Goal: Task Accomplishment & Management: Manage account settings

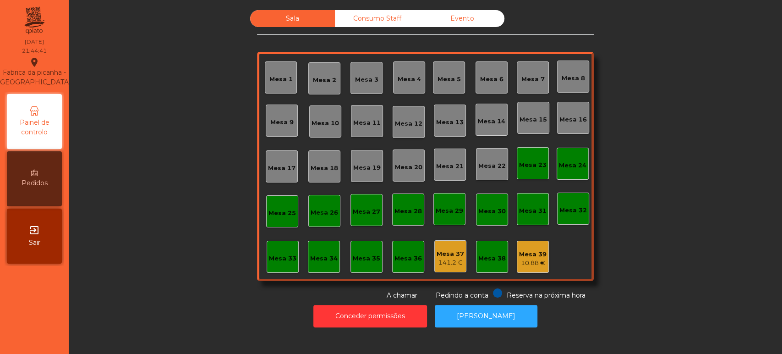
click at [269, 256] on div "Mesa 33" at bounding box center [282, 258] width 27 height 9
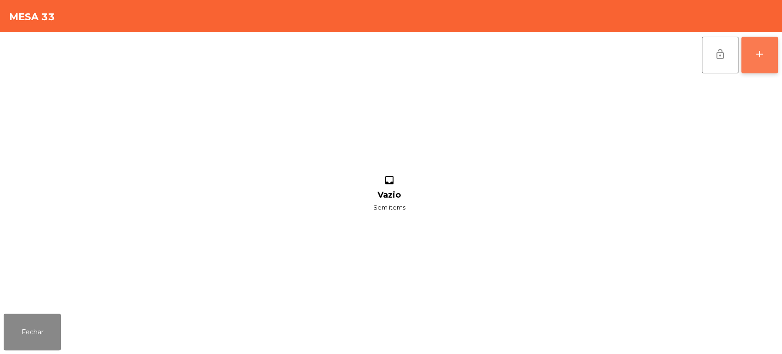
click at [766, 47] on button "add" at bounding box center [759, 55] width 37 height 37
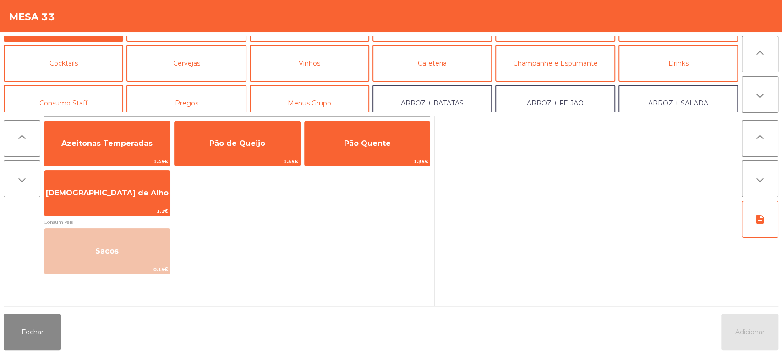
scroll to position [34, 0]
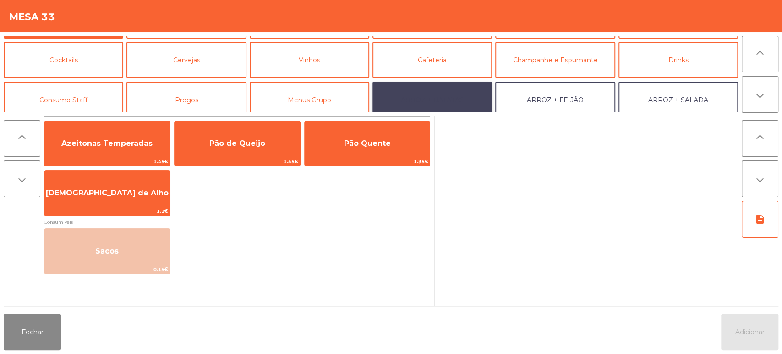
click at [467, 85] on button "ARROZ + BATATAS" at bounding box center [433, 100] width 120 height 37
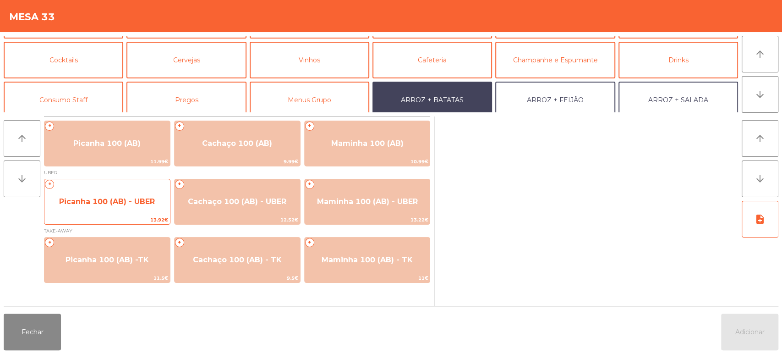
click at [88, 212] on span "Picanha 100 (AB) - UBER" at bounding box center [107, 201] width 126 height 25
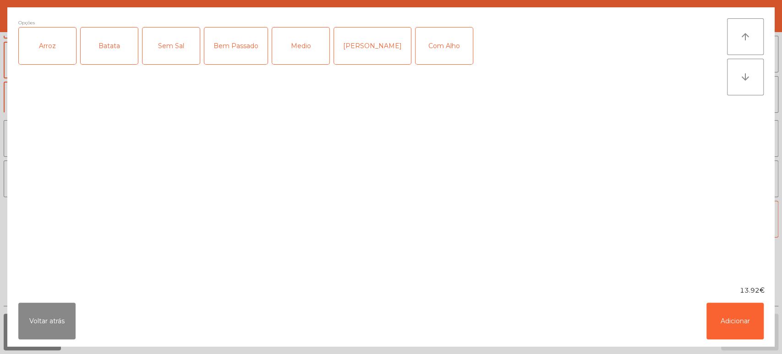
click at [38, 51] on div "Arroz" at bounding box center [47, 45] width 57 height 37
click at [111, 43] on div "Batata" at bounding box center [109, 45] width 57 height 37
click at [299, 50] on div "Medio" at bounding box center [300, 45] width 57 height 37
click at [721, 323] on button "Adicionar" at bounding box center [735, 320] width 57 height 37
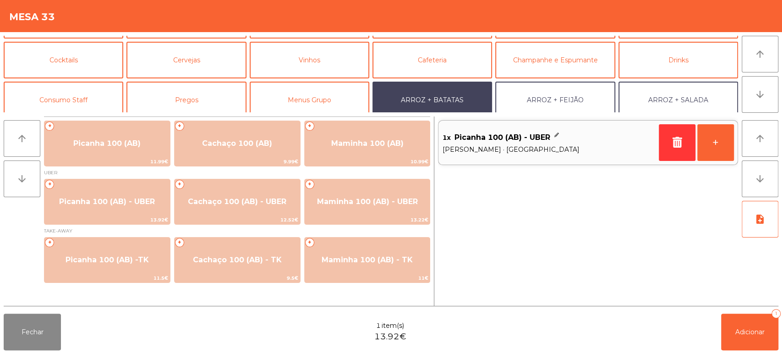
scroll to position [119, 0]
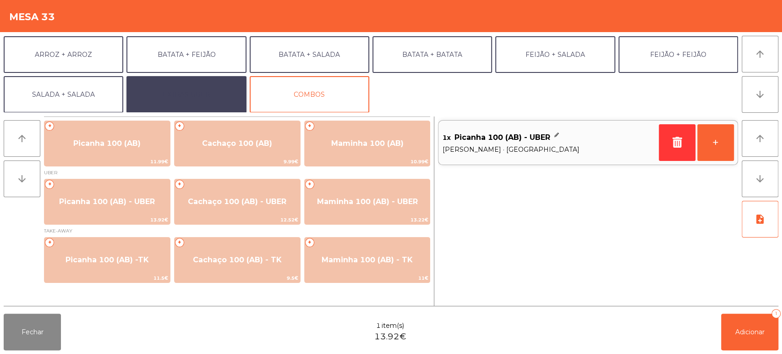
click at [187, 107] on button "EXTRAS UBER" at bounding box center [186, 94] width 120 height 37
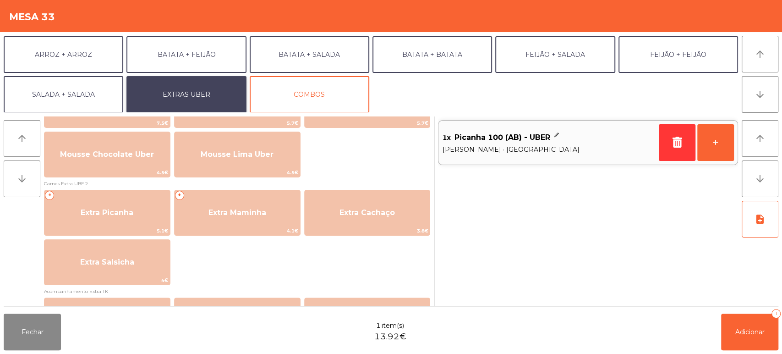
scroll to position [431, 0]
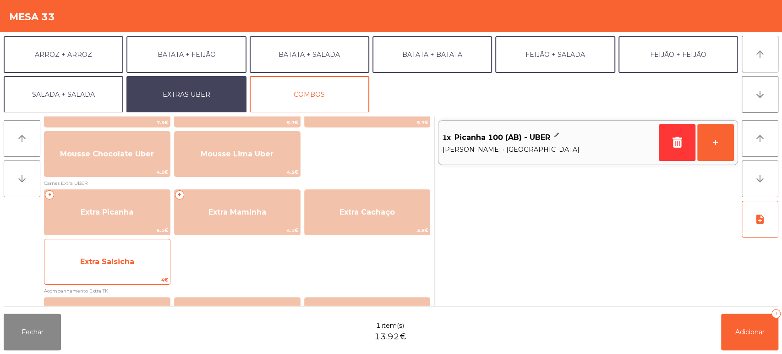
click at [134, 261] on span "Extra Salsicha" at bounding box center [107, 261] width 126 height 25
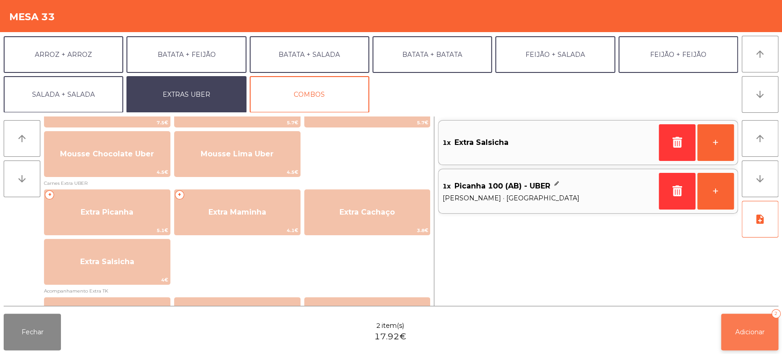
click at [752, 335] on span "Adicionar" at bounding box center [750, 332] width 29 height 8
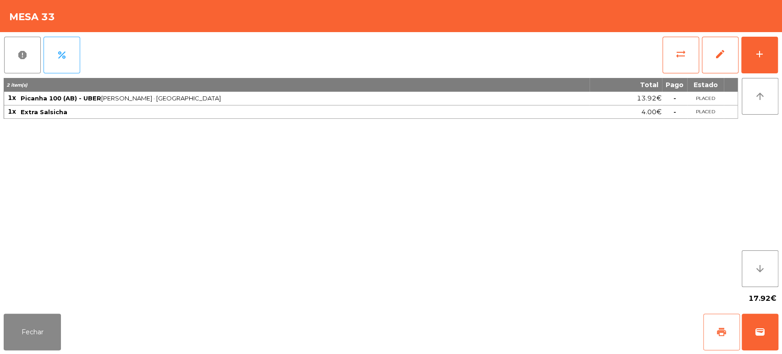
click at [717, 324] on button "print" at bounding box center [721, 331] width 37 height 37
click at [44, 334] on button "Fechar" at bounding box center [32, 331] width 57 height 37
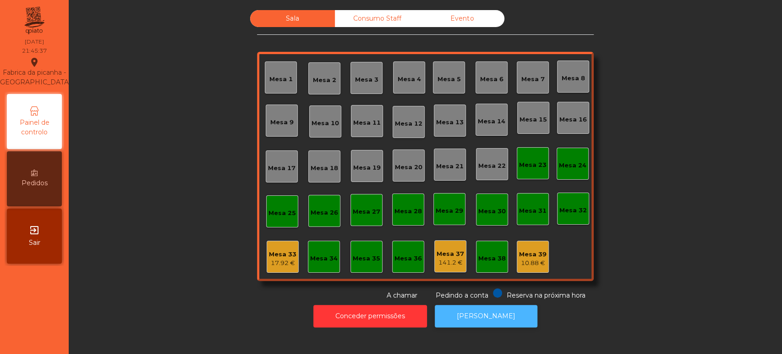
click at [489, 325] on button "[PERSON_NAME]" at bounding box center [486, 316] width 103 height 22
click at [269, 269] on div "Mesa 33 17.92 €" at bounding box center [283, 257] width 32 height 32
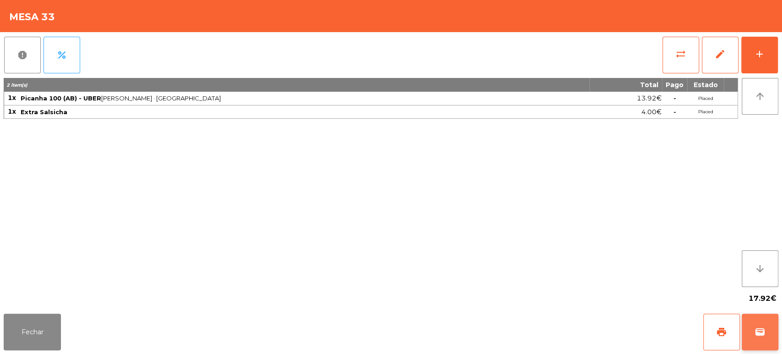
click at [755, 319] on button "wallet" at bounding box center [760, 331] width 37 height 37
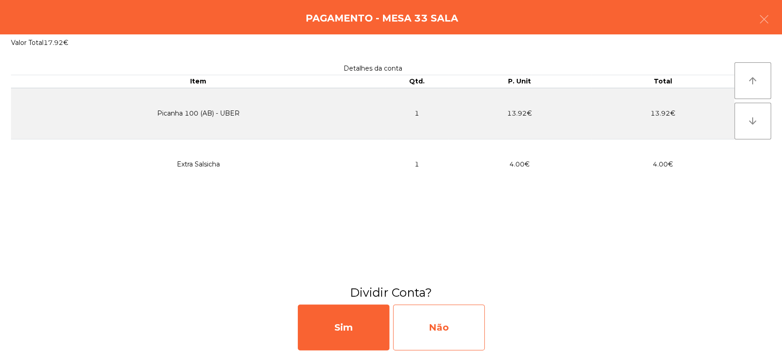
click at [452, 319] on div "Não" at bounding box center [439, 327] width 92 height 46
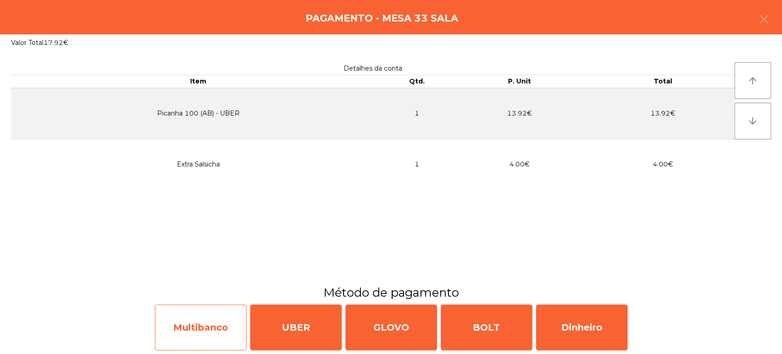
click at [200, 334] on div "Multibanco" at bounding box center [201, 327] width 92 height 46
select select "**"
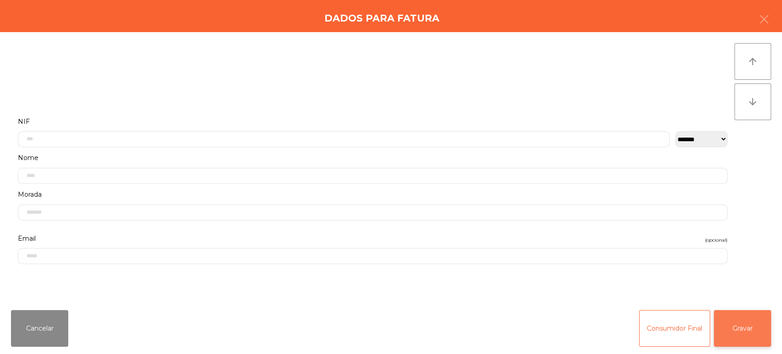
click at [733, 323] on button "Gravar" at bounding box center [742, 328] width 57 height 37
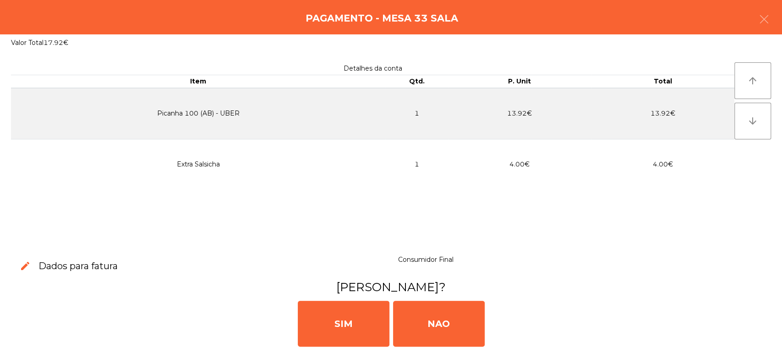
click at [779, 23] on div "Pagamento - Mesa 33 Sala" at bounding box center [391, 17] width 782 height 34
click at [762, 24] on icon "button" at bounding box center [764, 19] width 11 height 11
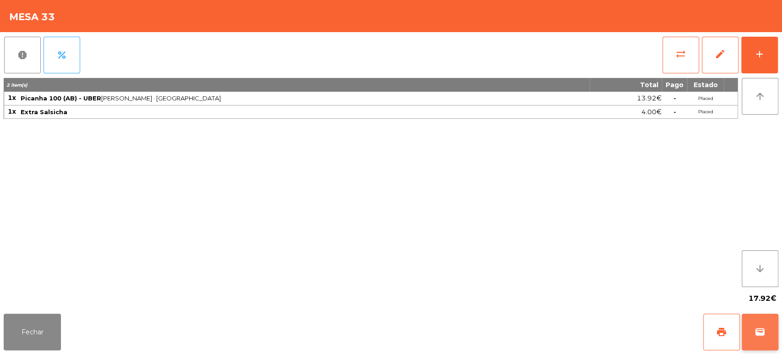
click at [775, 333] on button "wallet" at bounding box center [760, 331] width 37 height 37
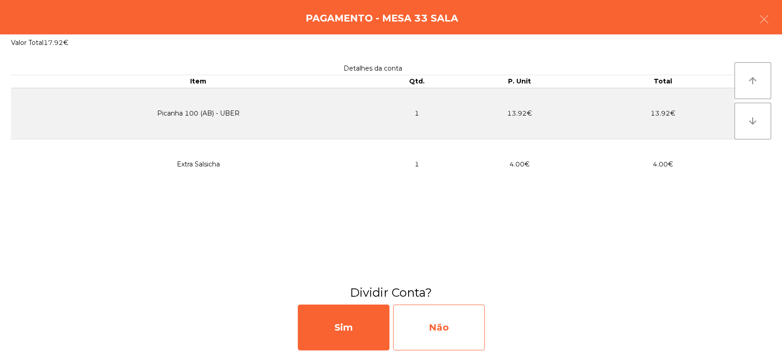
click at [441, 324] on div "Não" at bounding box center [439, 327] width 92 height 46
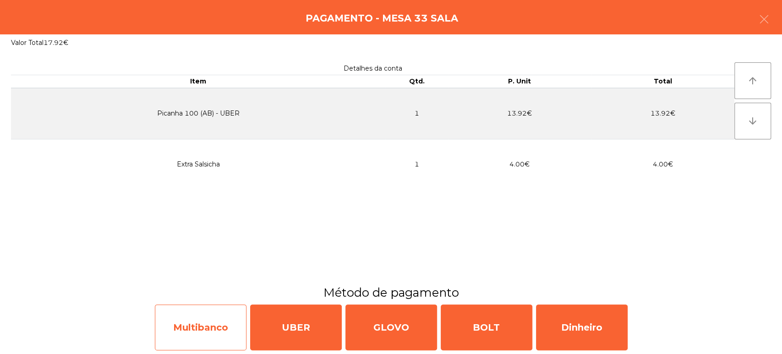
click at [197, 326] on div "Multibanco" at bounding box center [201, 327] width 92 height 46
select select "**"
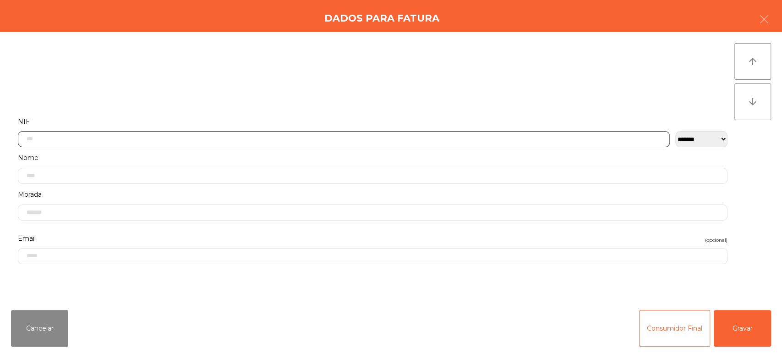
click at [217, 136] on input "text" at bounding box center [344, 139] width 652 height 16
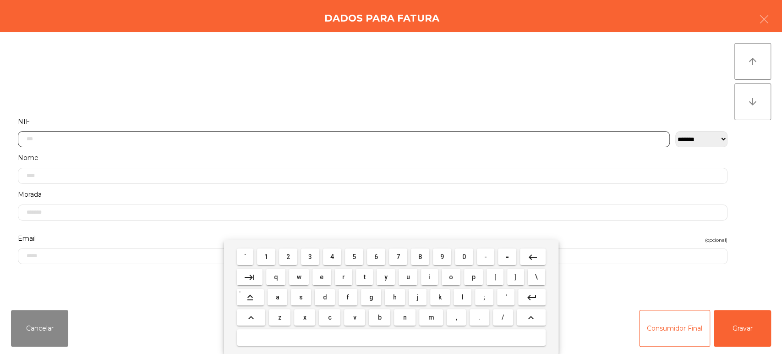
scroll to position [71, 0]
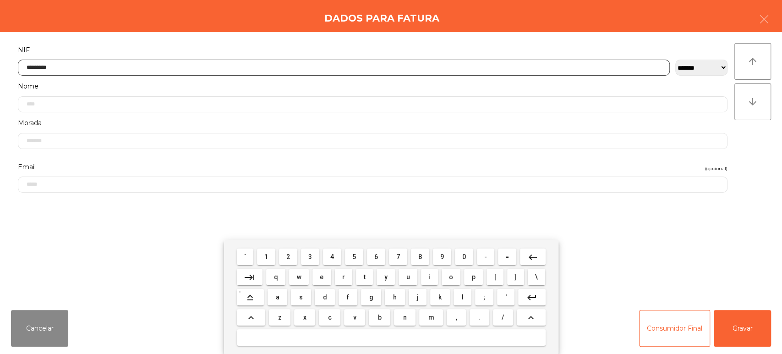
type input "*********"
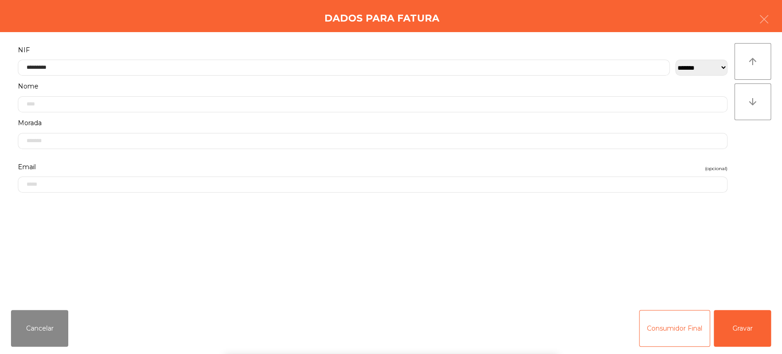
click at [754, 166] on div "arrow_upward arrow_downward" at bounding box center [753, 167] width 37 height 248
click at [731, 338] on button "Gravar" at bounding box center [742, 328] width 57 height 37
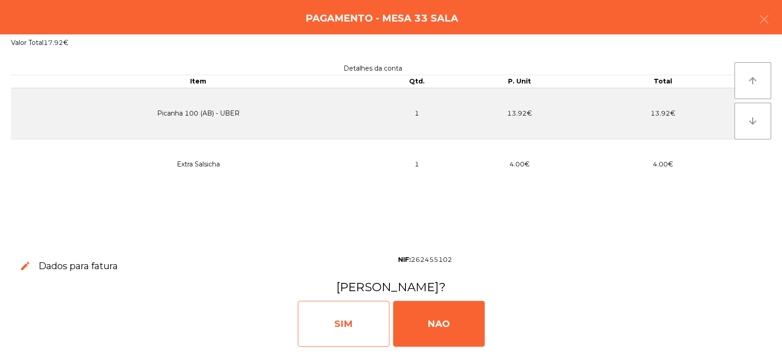
click at [368, 334] on div "SIM" at bounding box center [344, 324] width 92 height 46
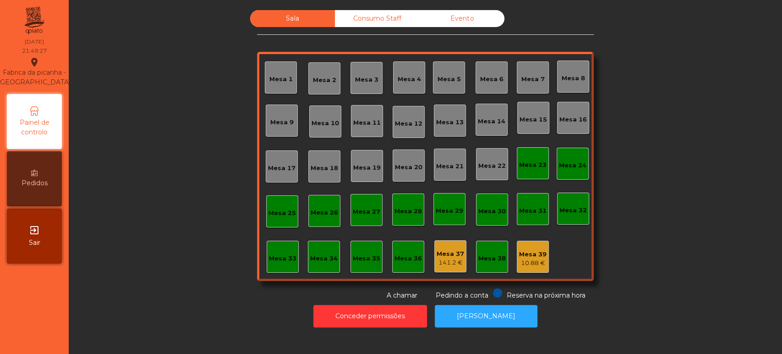
click at [490, 335] on div "Sala Consumo Staff Evento Mesa 1 [GEOGRAPHIC_DATA] 3 Mesa 4 Mesa 5 [GEOGRAPHIC_…" at bounding box center [426, 177] width 714 height 354
click at [483, 313] on button "[PERSON_NAME]" at bounding box center [486, 316] width 103 height 22
click at [279, 243] on div "Mesa 33" at bounding box center [283, 257] width 32 height 32
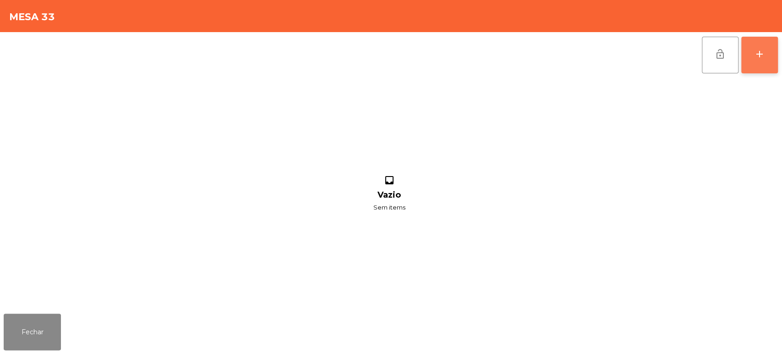
click at [752, 42] on button "add" at bounding box center [759, 55] width 37 height 37
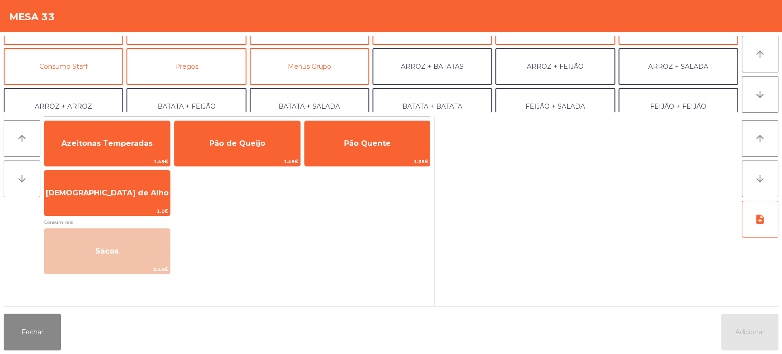
scroll to position [72, 0]
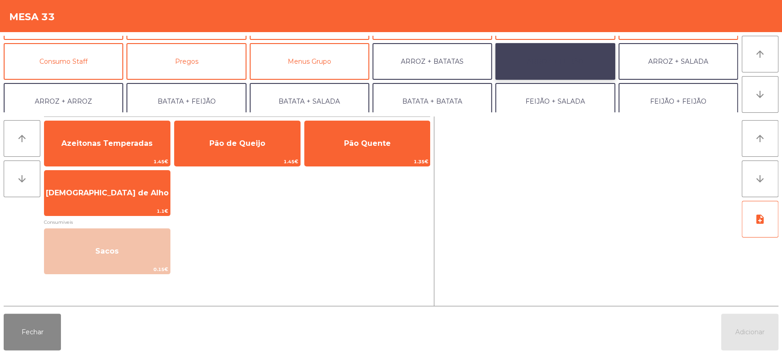
click at [564, 60] on button "ARROZ + FEIJÃO" at bounding box center [555, 61] width 120 height 37
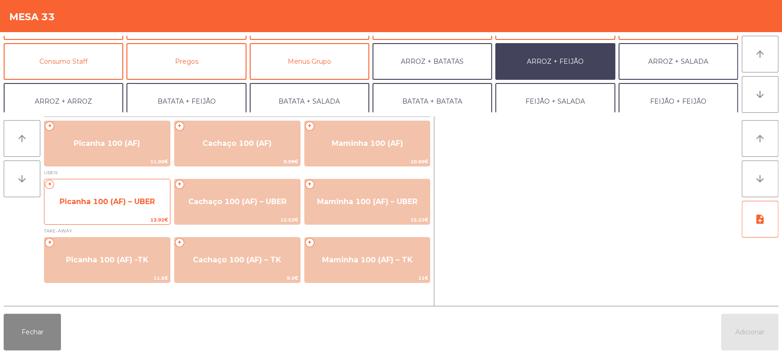
click at [92, 210] on span "Picanha 100 (AF) – UBER" at bounding box center [107, 201] width 126 height 25
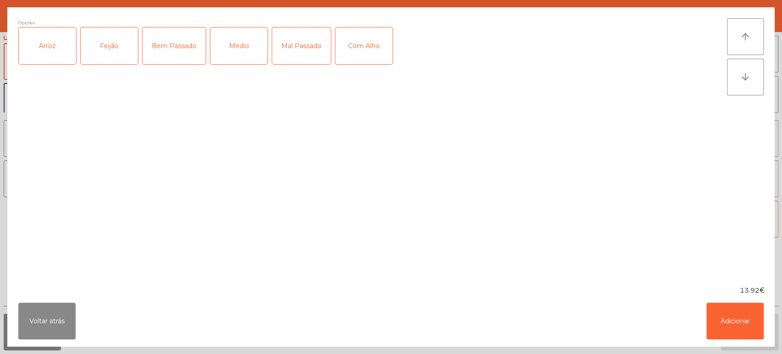
click at [47, 47] on div "Arroz" at bounding box center [47, 45] width 57 height 37
click at [107, 47] on div "Feijão" at bounding box center [109, 45] width 57 height 37
click at [238, 51] on div "Medio" at bounding box center [238, 45] width 57 height 37
click at [725, 319] on button "Adicionar" at bounding box center [735, 320] width 57 height 37
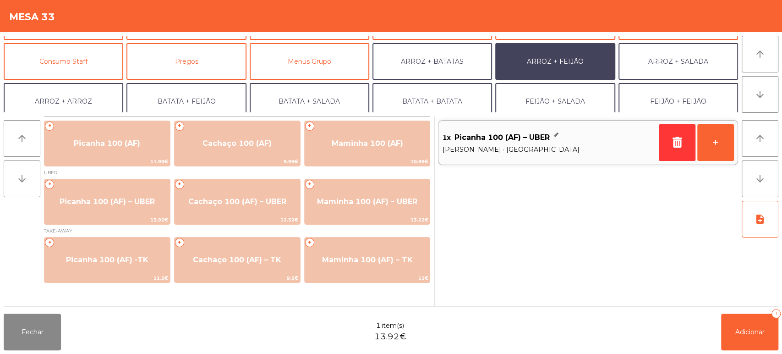
scroll to position [119, 0]
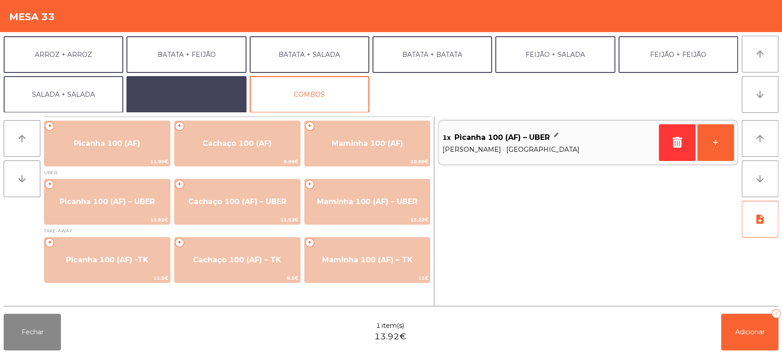
click at [199, 84] on button "EXTRAS UBER" at bounding box center [186, 94] width 120 height 37
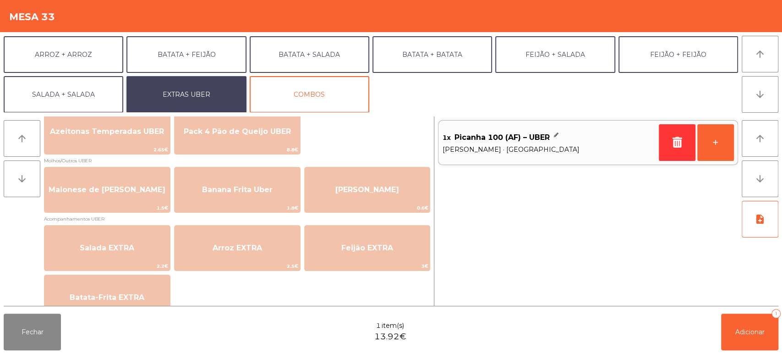
scroll to position [0, 0]
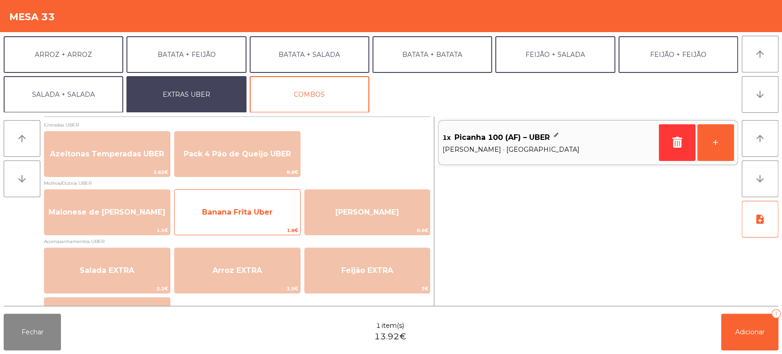
click at [255, 203] on span "Banana Frita Uber" at bounding box center [238, 212] width 126 height 25
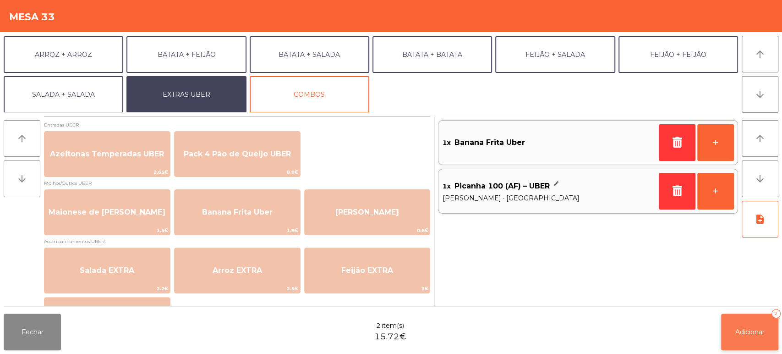
click at [743, 329] on span "Adicionar" at bounding box center [750, 332] width 29 height 8
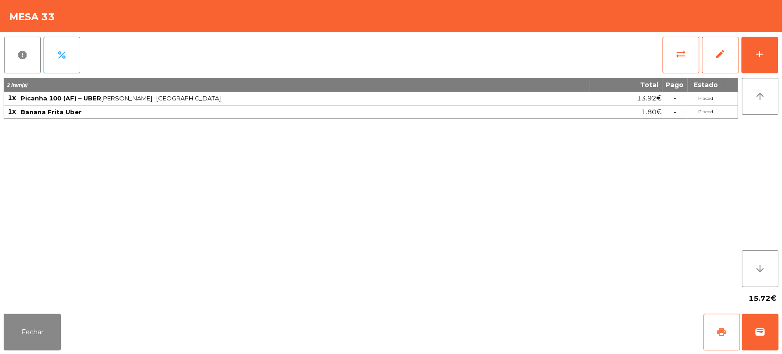
click at [715, 338] on button "print" at bounding box center [721, 331] width 37 height 37
click at [13, 325] on button "Fechar" at bounding box center [32, 331] width 57 height 37
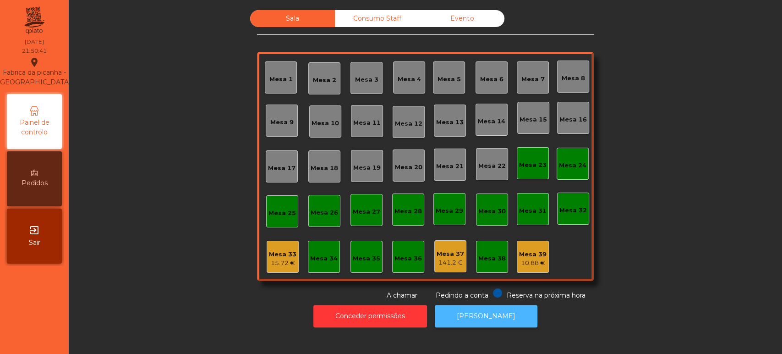
click at [480, 313] on button "[PERSON_NAME]" at bounding box center [486, 316] width 103 height 22
click at [289, 246] on div "Mesa 33 15.72 €" at bounding box center [282, 257] width 27 height 22
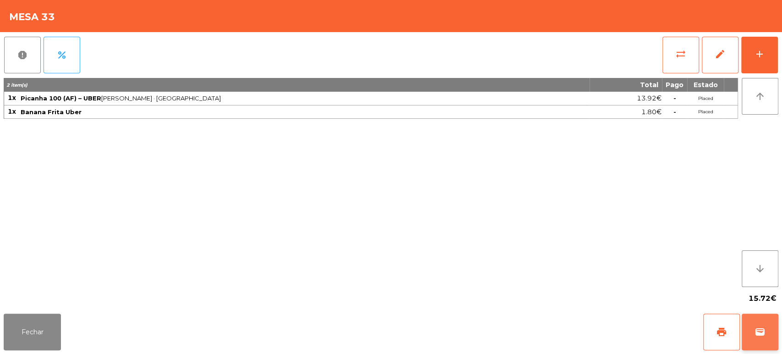
click at [744, 342] on button "wallet" at bounding box center [760, 331] width 37 height 37
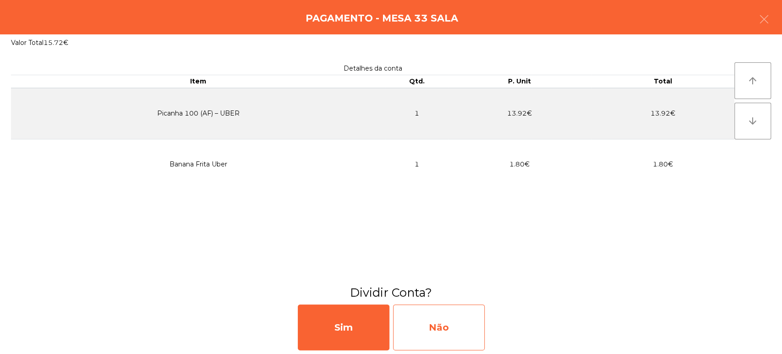
click at [482, 332] on div "Não" at bounding box center [439, 327] width 92 height 46
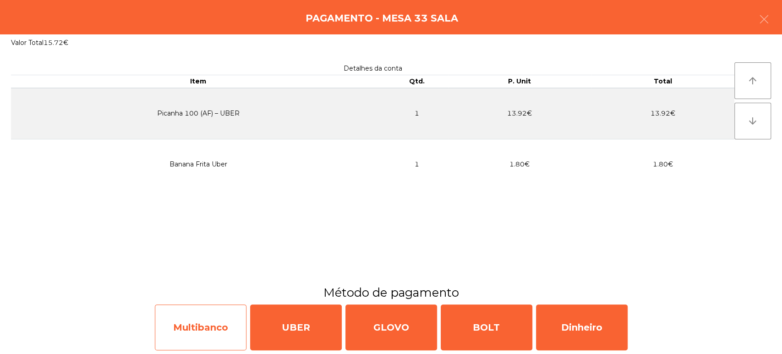
click at [220, 320] on div "Multibanco" at bounding box center [201, 327] width 92 height 46
select select "**"
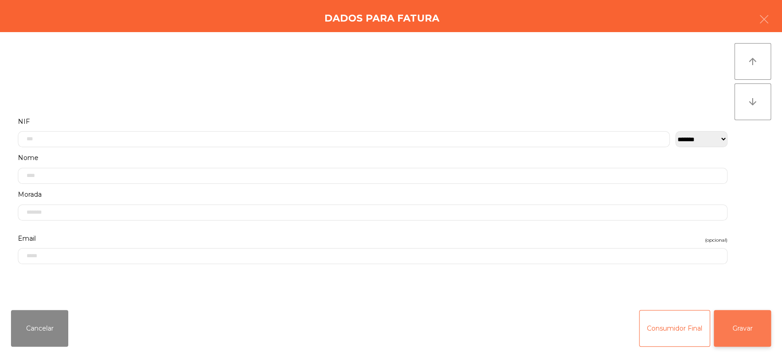
click at [744, 325] on button "Gravar" at bounding box center [742, 328] width 57 height 37
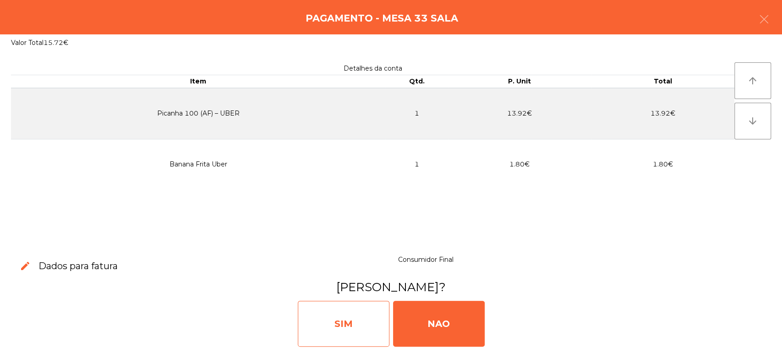
click at [346, 320] on div "SIM" at bounding box center [344, 324] width 92 height 46
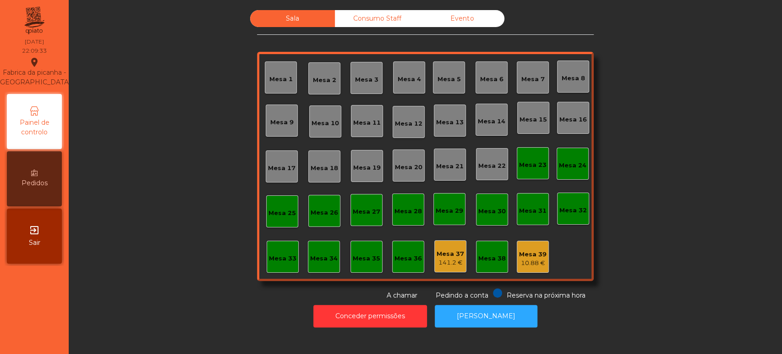
click at [578, 164] on div "Mesa 24" at bounding box center [572, 165] width 27 height 9
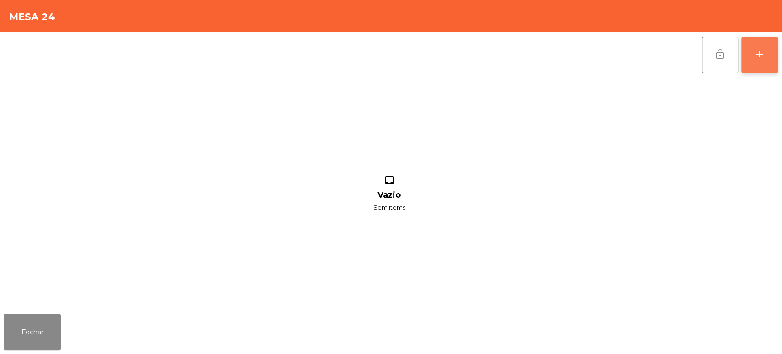
click at [768, 55] on button "add" at bounding box center [759, 55] width 37 height 37
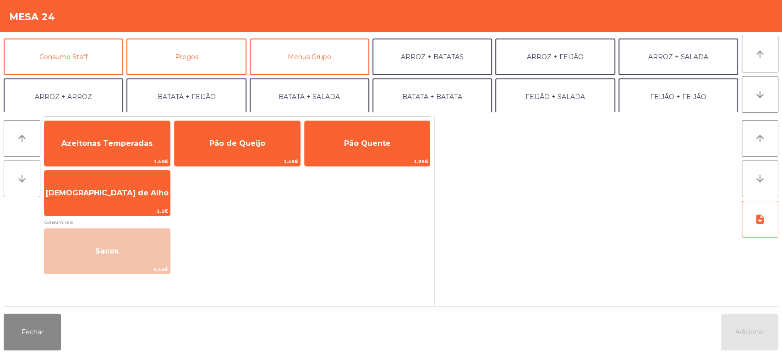
scroll to position [66, 0]
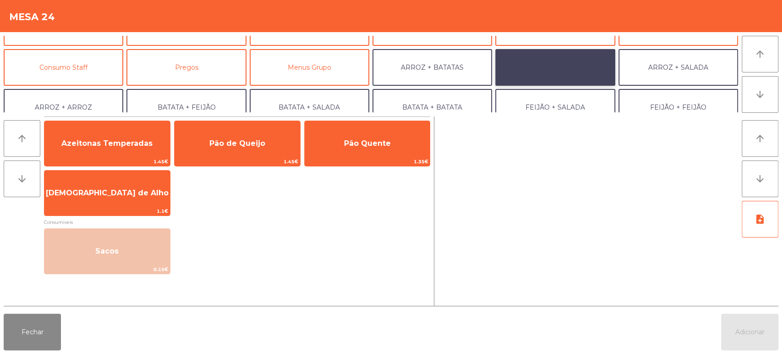
click at [581, 69] on button "ARROZ + FEIJÃO" at bounding box center [555, 67] width 120 height 37
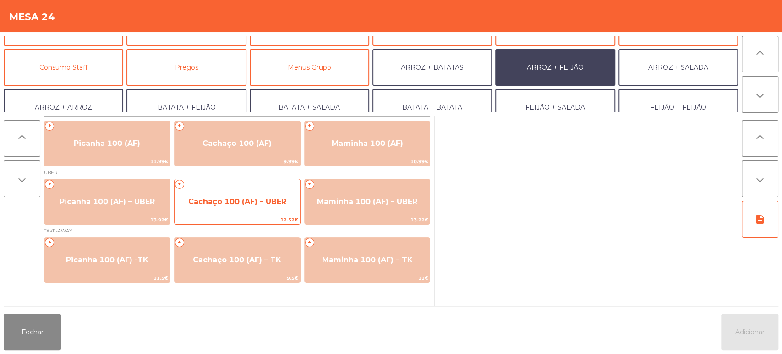
click at [271, 216] on span "12.52€" at bounding box center [238, 219] width 126 height 9
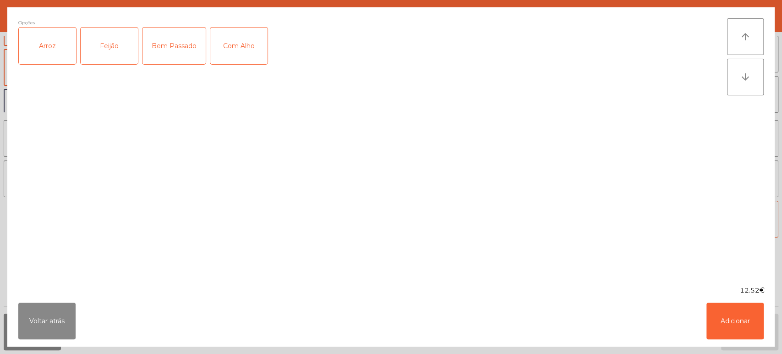
click at [61, 43] on div "Arroz" at bounding box center [47, 45] width 57 height 37
click at [118, 39] on div "Feijão" at bounding box center [109, 45] width 57 height 37
click at [182, 54] on div "Bem Passado" at bounding box center [174, 45] width 63 height 37
click at [738, 338] on button "Adicionar" at bounding box center [735, 320] width 57 height 37
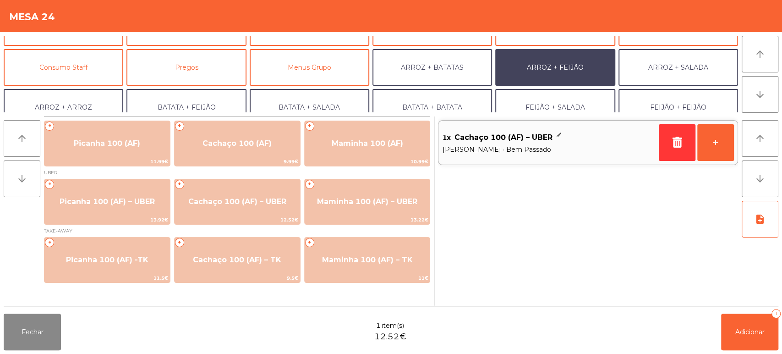
scroll to position [119, 0]
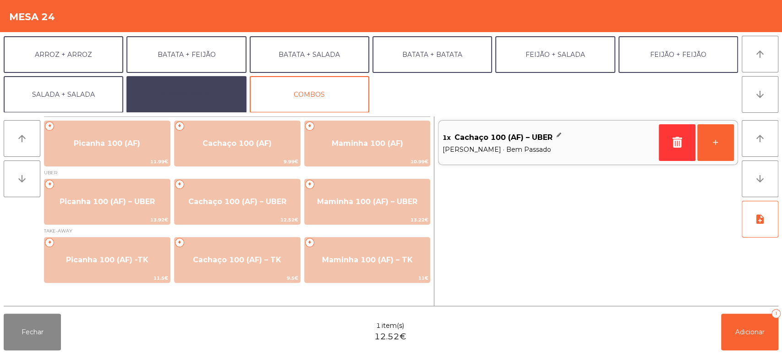
click at [198, 91] on button "EXTRAS UBER" at bounding box center [186, 94] width 120 height 37
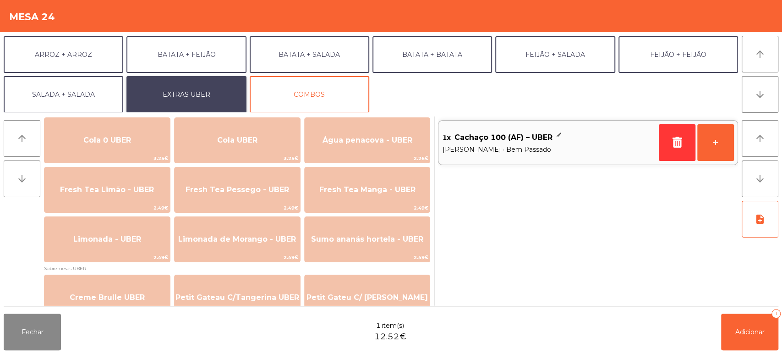
scroll to position [238, 0]
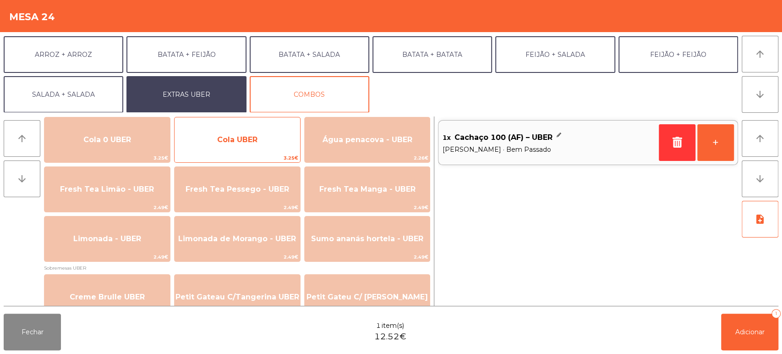
click at [214, 139] on span "Cola UBER" at bounding box center [238, 139] width 126 height 25
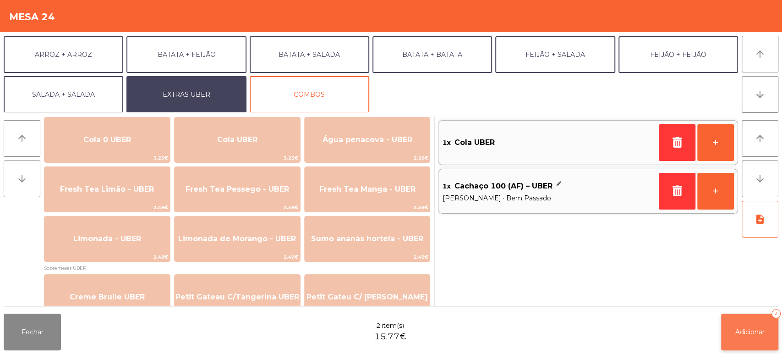
click at [755, 338] on button "Adicionar 2" at bounding box center [749, 331] width 57 height 37
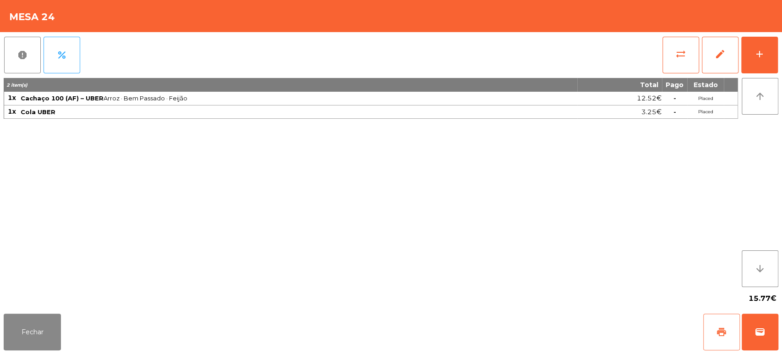
click at [731, 315] on button "print" at bounding box center [721, 331] width 37 height 37
click at [755, 334] on span "wallet" at bounding box center [760, 331] width 11 height 11
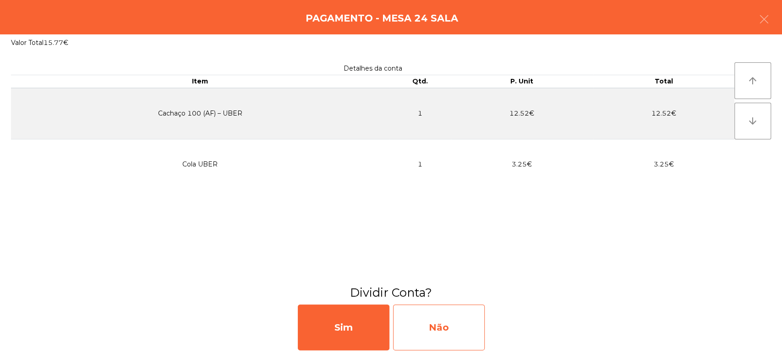
click at [462, 333] on div "Não" at bounding box center [439, 327] width 92 height 46
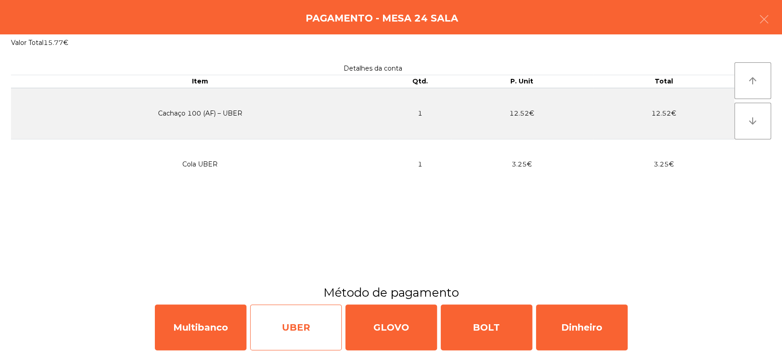
click at [312, 341] on div "UBER" at bounding box center [296, 327] width 92 height 46
select select "**"
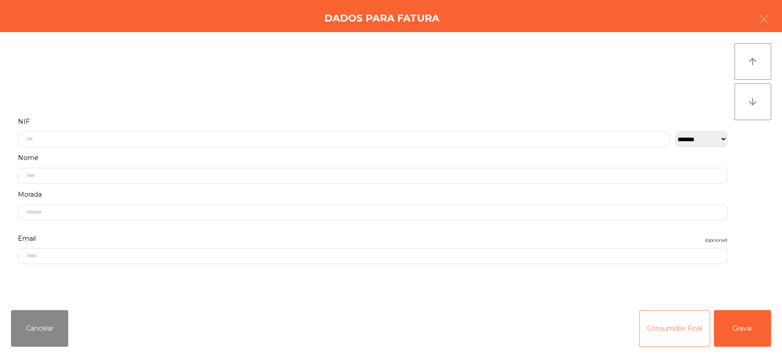
click at [659, 339] on button "Consumidor Final" at bounding box center [674, 328] width 71 height 37
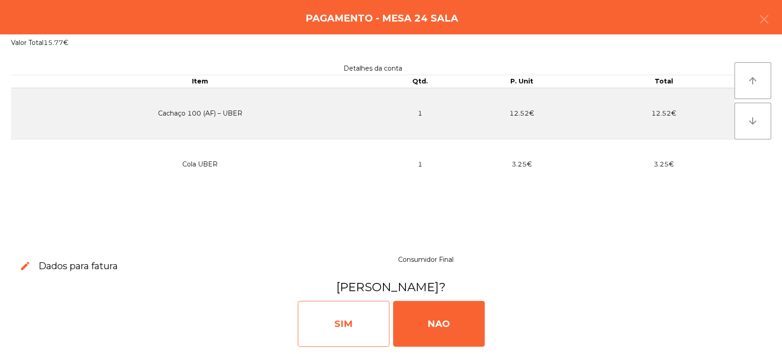
click at [367, 319] on div "SIM" at bounding box center [344, 324] width 92 height 46
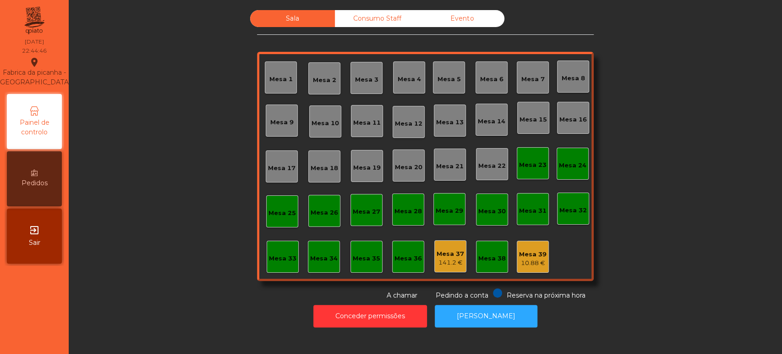
click at [446, 252] on div "Mesa 37" at bounding box center [450, 253] width 27 height 9
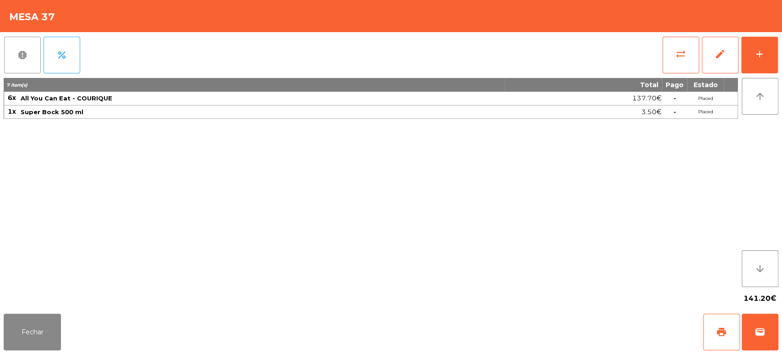
click at [27, 40] on button "report" at bounding box center [22, 55] width 37 height 37
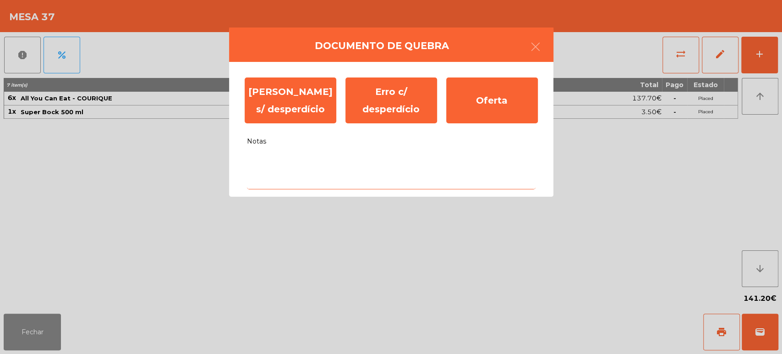
click at [415, 159] on textarea "Notas" at bounding box center [391, 170] width 289 height 38
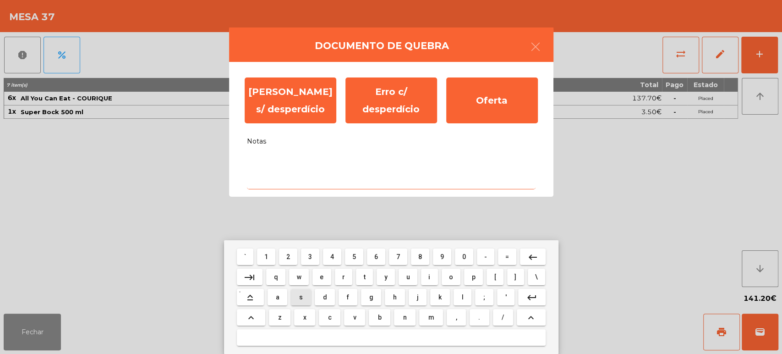
click at [301, 297] on span "s" at bounding box center [301, 296] width 4 height 7
click at [322, 276] on span "e" at bounding box center [322, 276] width 4 height 7
click at [432, 318] on span "m" at bounding box center [431, 316] width 6 height 7
type textarea "***"
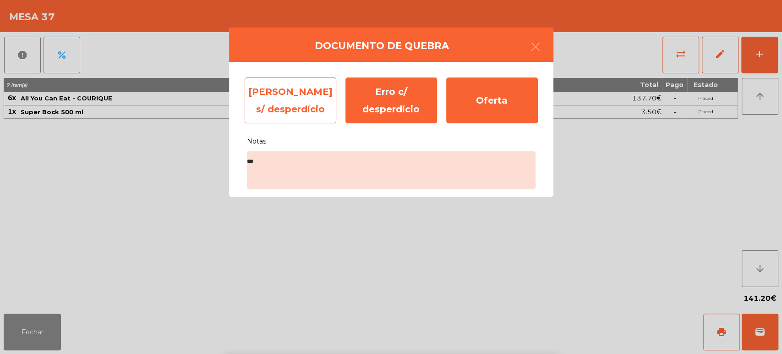
click at [297, 81] on div "[PERSON_NAME] s/ desperdício" at bounding box center [291, 100] width 92 height 46
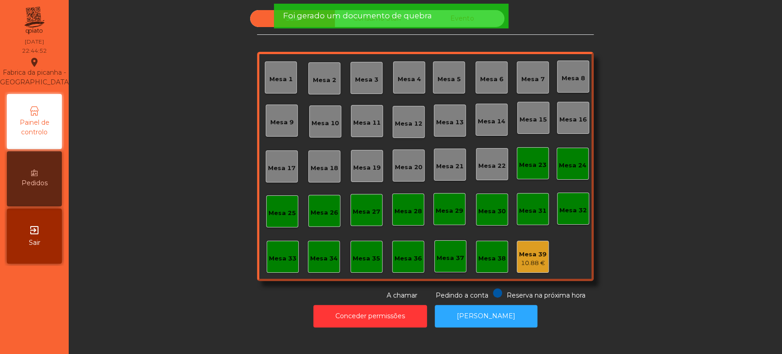
click at [561, 237] on div "Mesa 1 Mesa 2 Mesa 3 Mesa 4 Mesa 5 Mesa 6 Mesa 7 Mesa 8 Mesa 9 [GEOGRAPHIC_DATA…" at bounding box center [425, 166] width 337 height 229
click at [537, 250] on div "Mesa 39" at bounding box center [532, 254] width 27 height 9
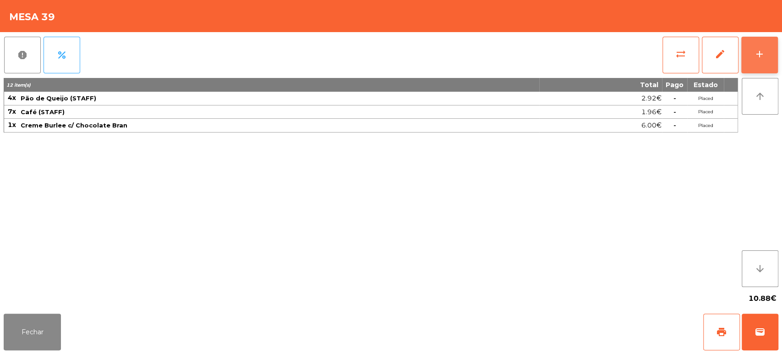
click at [759, 54] on div "add" at bounding box center [759, 54] width 11 height 11
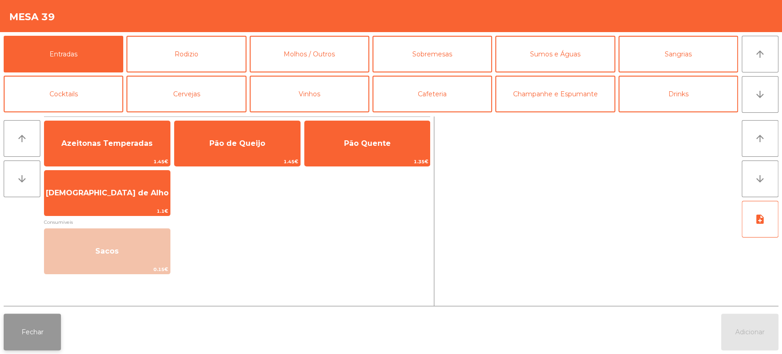
click at [48, 328] on button "Fechar" at bounding box center [32, 331] width 57 height 37
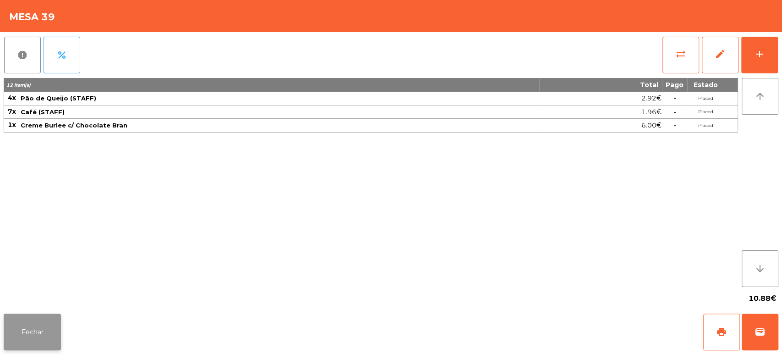
click at [38, 330] on button "Fechar" at bounding box center [32, 331] width 57 height 37
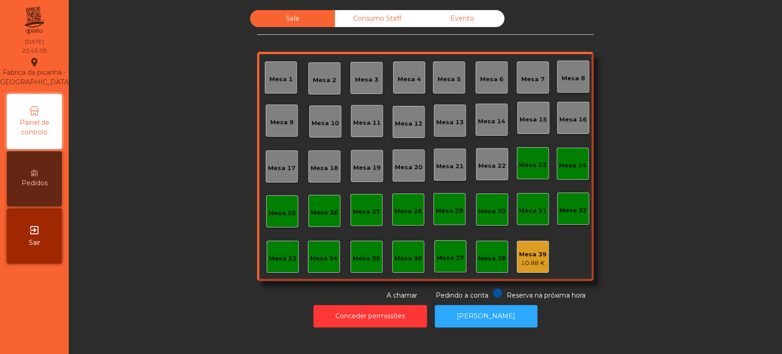
click at [405, 260] on div "Mesa 36" at bounding box center [408, 258] width 27 height 9
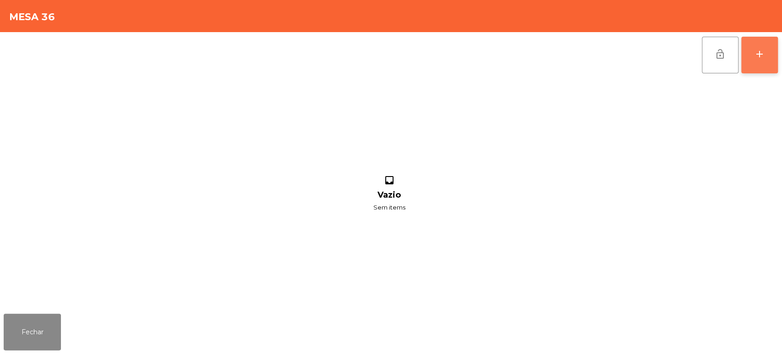
click at [762, 50] on div "add" at bounding box center [759, 54] width 11 height 11
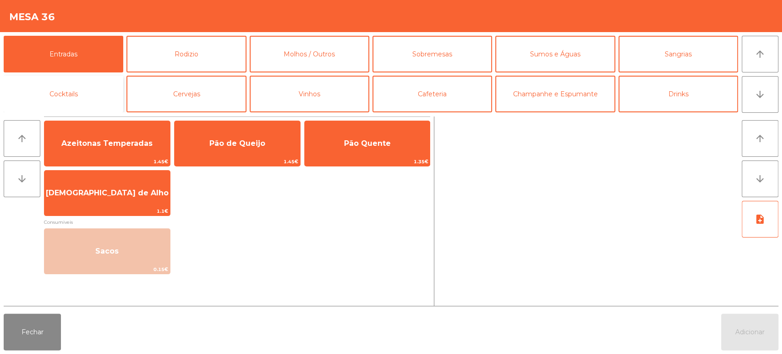
click at [84, 91] on button "Cocktails" at bounding box center [64, 94] width 120 height 37
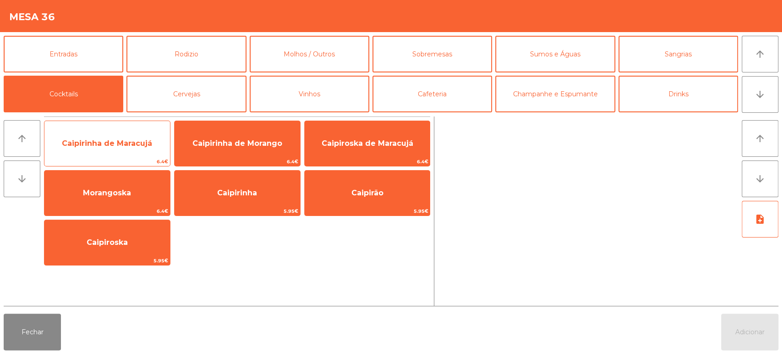
click at [114, 154] on span "Caipirinha de Maracujá" at bounding box center [107, 143] width 126 height 25
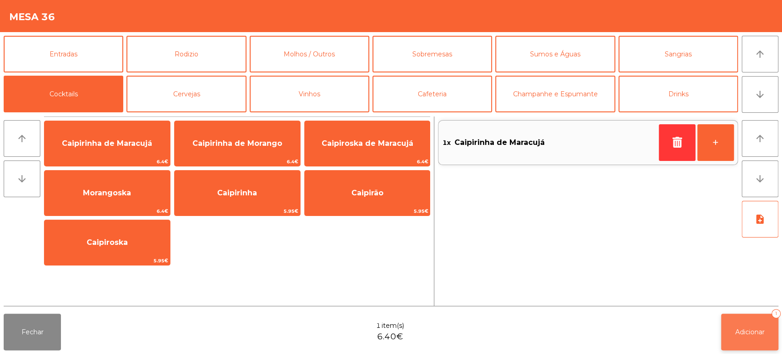
click at [744, 320] on button "Adicionar 1" at bounding box center [749, 331] width 57 height 37
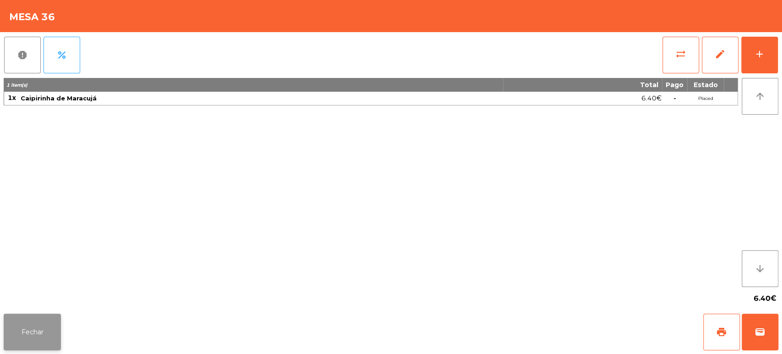
click at [32, 321] on button "Fechar" at bounding box center [32, 331] width 57 height 37
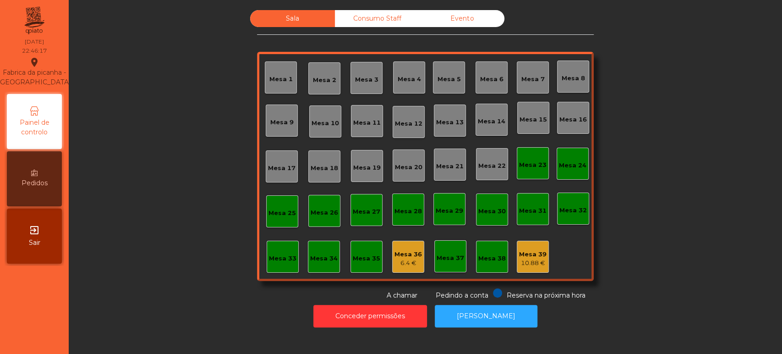
click at [693, 215] on div "Sala Consumo Staff Evento Mesa 1 [GEOGRAPHIC_DATA] 3 Mesa 4 Mesa 5 [GEOGRAPHIC_…" at bounding box center [425, 155] width 689 height 290
click at [675, 227] on div "Sala Consumo Staff Evento Mesa 1 [GEOGRAPHIC_DATA] 3 Mesa 4 Mesa 5 [GEOGRAPHIC_…" at bounding box center [425, 155] width 689 height 290
click at [407, 256] on div "Mesa 36" at bounding box center [408, 254] width 27 height 9
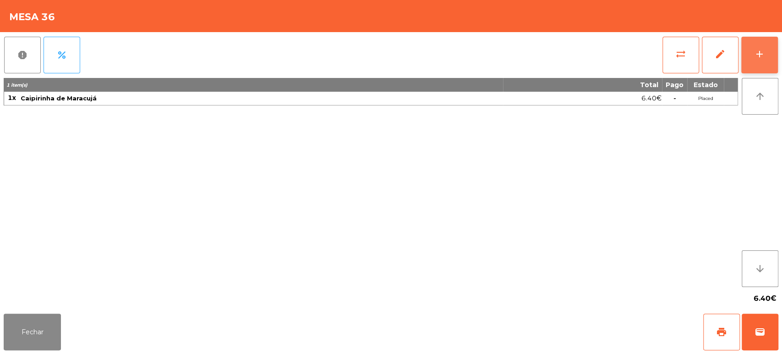
click at [763, 66] on button "add" at bounding box center [759, 55] width 37 height 37
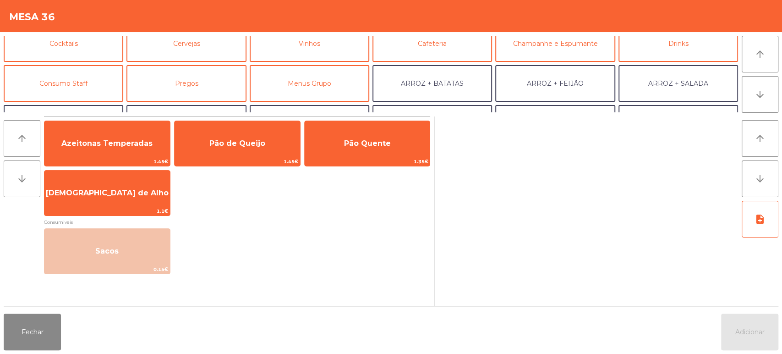
scroll to position [67, 0]
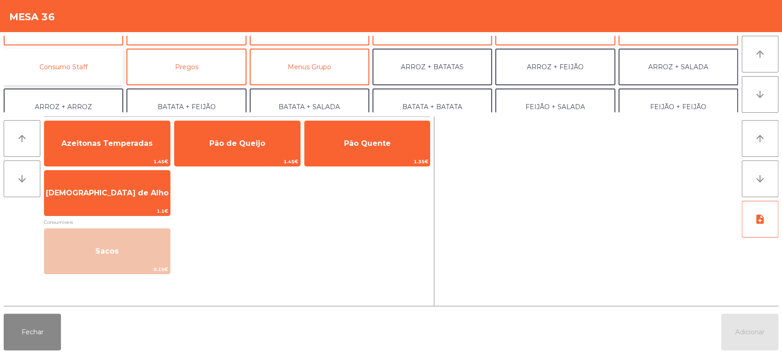
click at [84, 61] on button "Consumo Staff" at bounding box center [64, 67] width 120 height 37
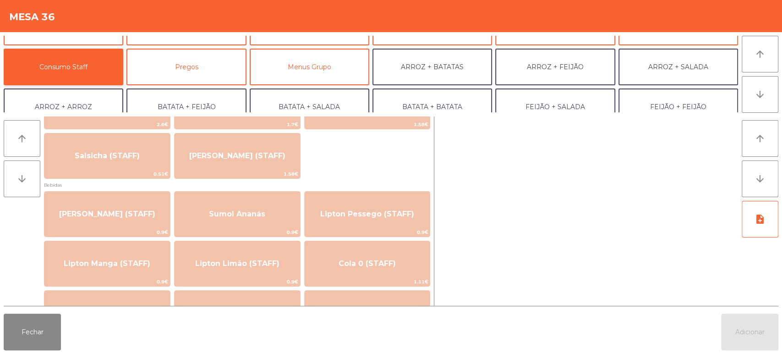
scroll to position [44, 0]
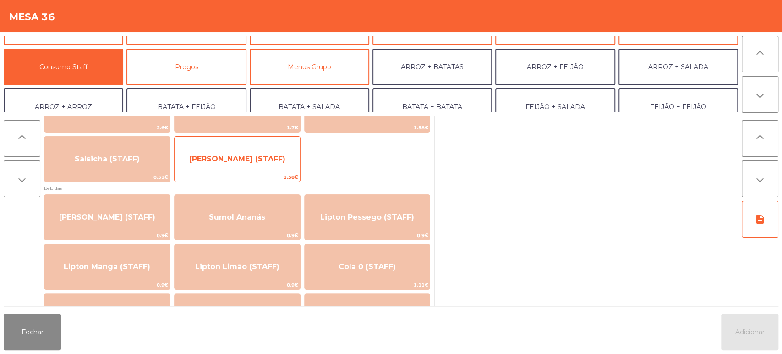
click at [223, 154] on span "[PERSON_NAME] (STAFF)" at bounding box center [237, 158] width 96 height 9
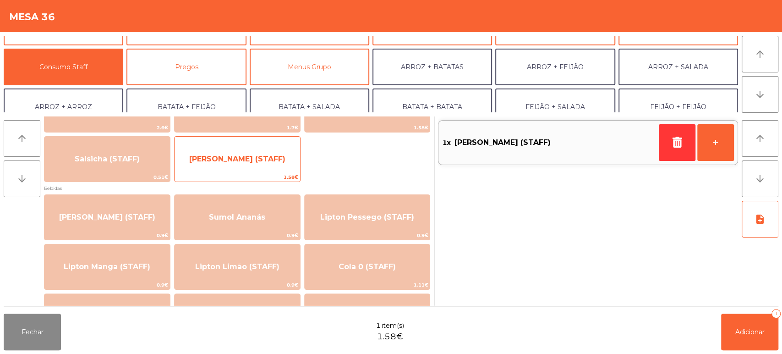
click at [220, 156] on span "[PERSON_NAME] (STAFF)" at bounding box center [237, 158] width 96 height 9
click at [236, 159] on span "[PERSON_NAME] (STAFF)" at bounding box center [237, 158] width 96 height 9
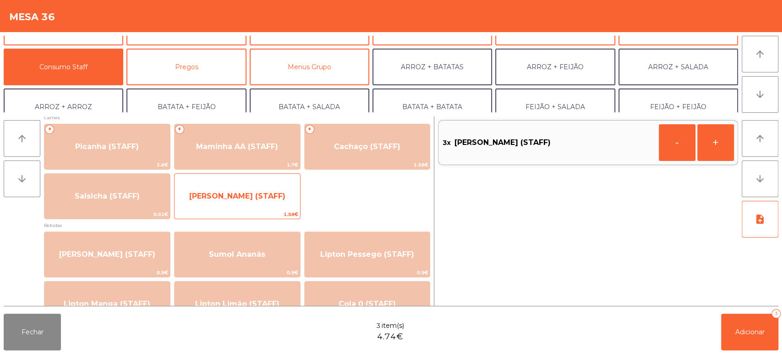
scroll to position [0, 0]
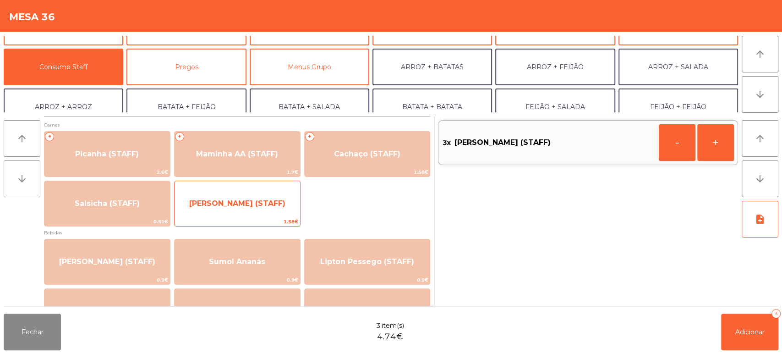
click at [257, 211] on span "[PERSON_NAME] (STAFF)" at bounding box center [238, 203] width 126 height 25
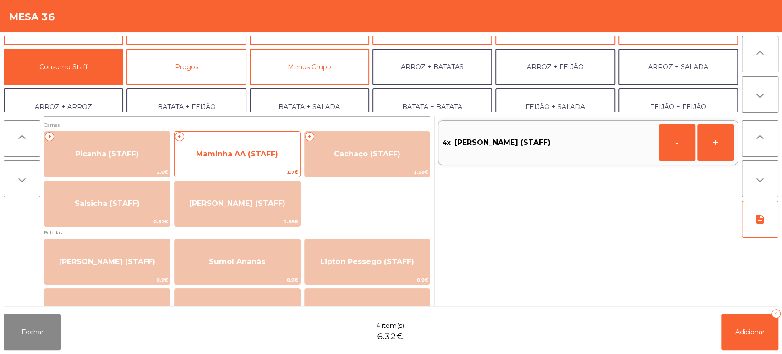
click at [236, 167] on div "+ Maminha AA (STAFF) 1.7€" at bounding box center [237, 154] width 126 height 46
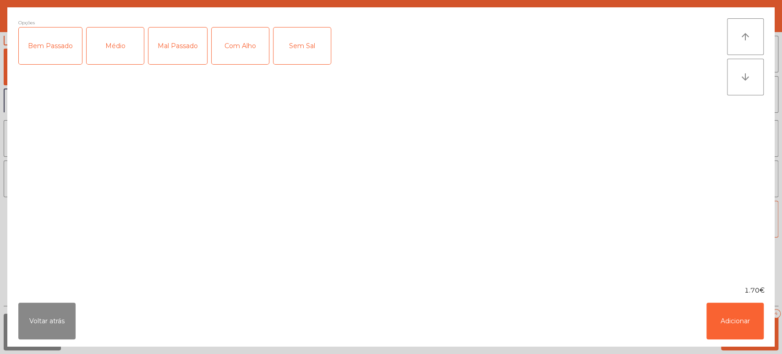
click at [176, 45] on div "Mal Passado" at bounding box center [177, 45] width 59 height 37
click at [238, 41] on div "Com Alho" at bounding box center [240, 45] width 57 height 37
click at [732, 311] on button "Adicionar" at bounding box center [735, 320] width 57 height 37
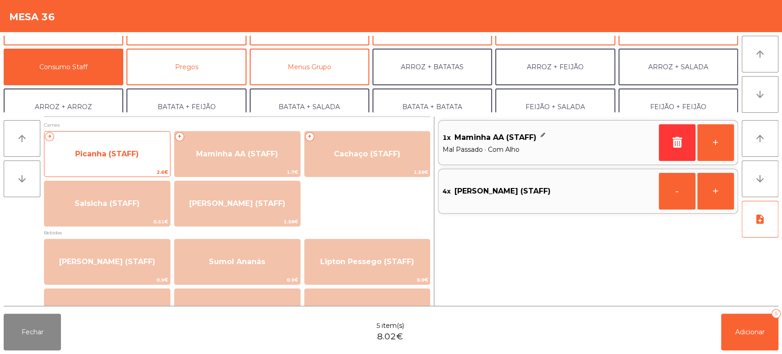
click at [117, 157] on span "Picanha (STAFF)" at bounding box center [107, 153] width 64 height 9
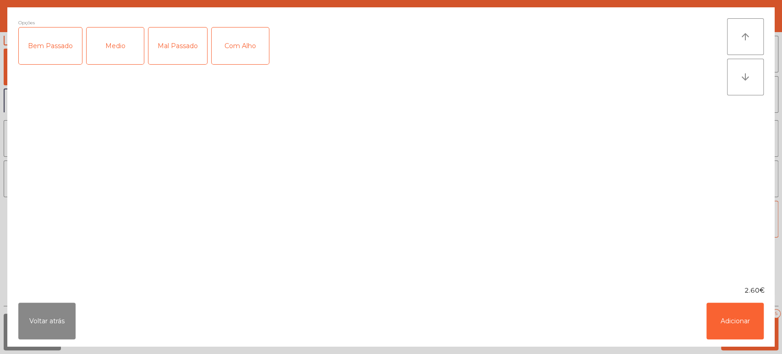
click at [121, 42] on div "Medio" at bounding box center [115, 45] width 57 height 37
click at [111, 43] on div "Medio" at bounding box center [115, 45] width 57 height 37
click at [180, 40] on div "Mal Passado" at bounding box center [177, 45] width 59 height 37
click at [256, 53] on div "Com Alho" at bounding box center [240, 45] width 57 height 37
click at [736, 324] on button "Adicionar" at bounding box center [735, 320] width 57 height 37
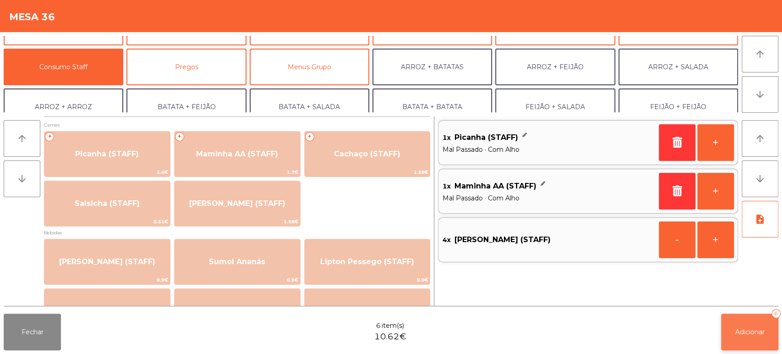
click at [752, 332] on span "Adicionar" at bounding box center [750, 332] width 29 height 8
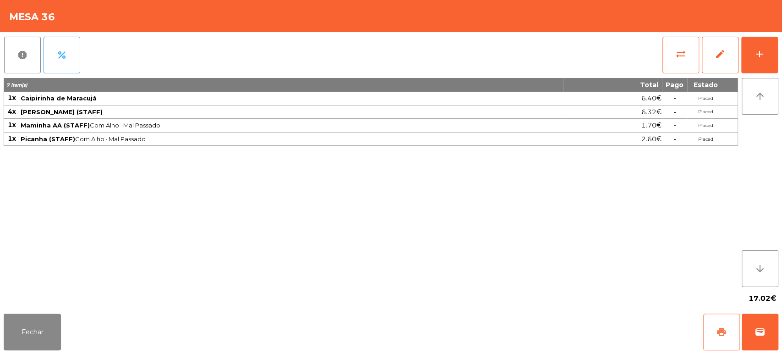
click at [715, 329] on button "print" at bounding box center [721, 331] width 37 height 37
click at [47, 330] on button "Fechar" at bounding box center [32, 331] width 57 height 37
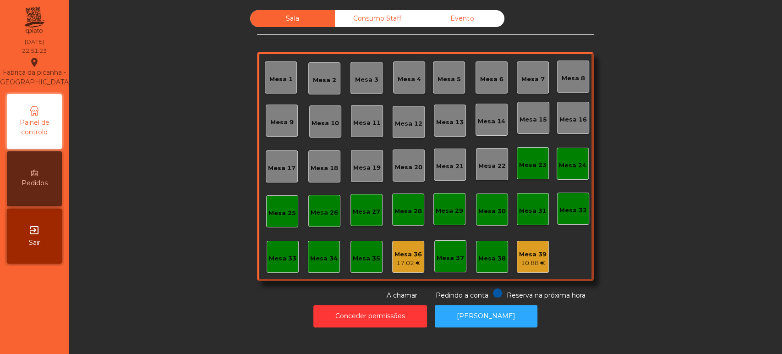
click at [370, 21] on div "Consumo Staff" at bounding box center [377, 18] width 85 height 17
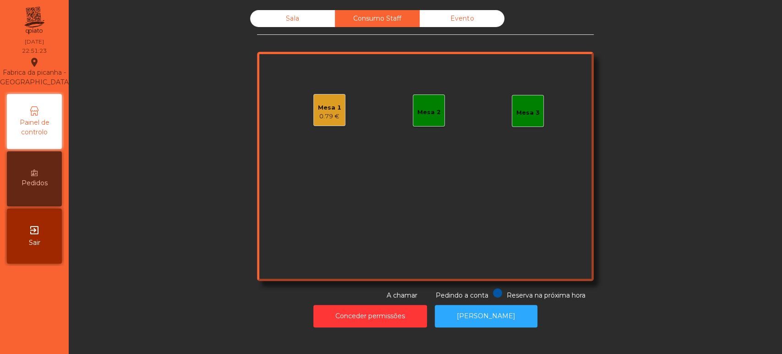
click at [333, 113] on div "0.79 €" at bounding box center [329, 116] width 23 height 9
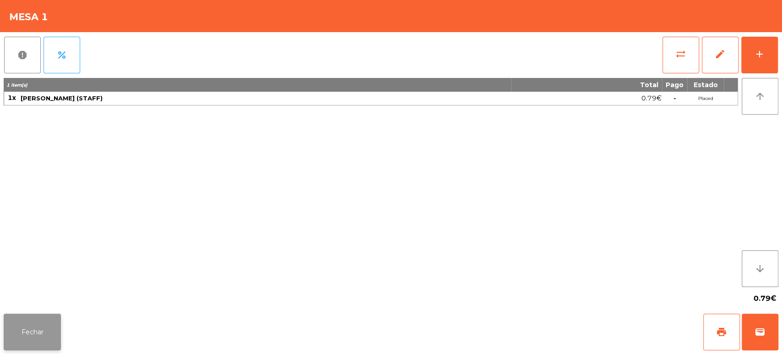
click at [48, 333] on button "Fechar" at bounding box center [32, 331] width 57 height 37
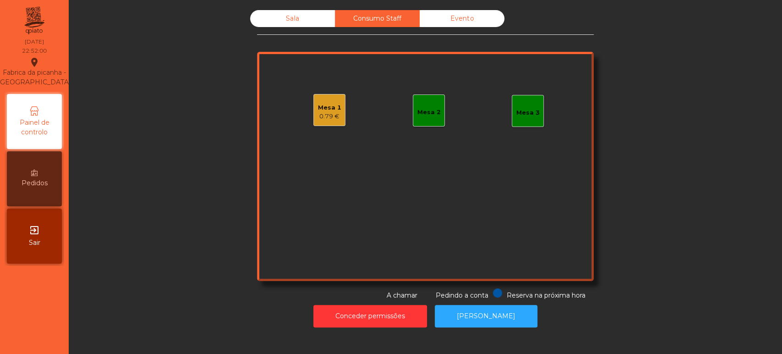
click at [310, 19] on div "Sala" at bounding box center [292, 18] width 85 height 17
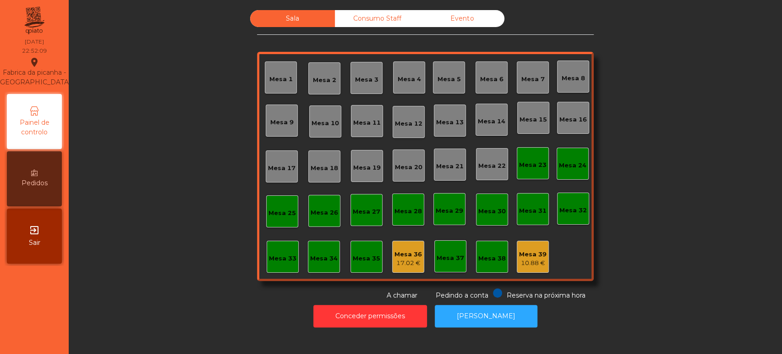
click at [357, 12] on div "Consumo Staff" at bounding box center [377, 18] width 85 height 17
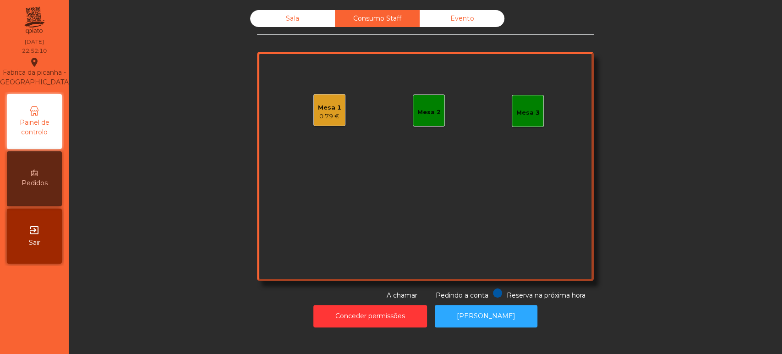
click at [330, 119] on div "0.79 €" at bounding box center [329, 116] width 23 height 9
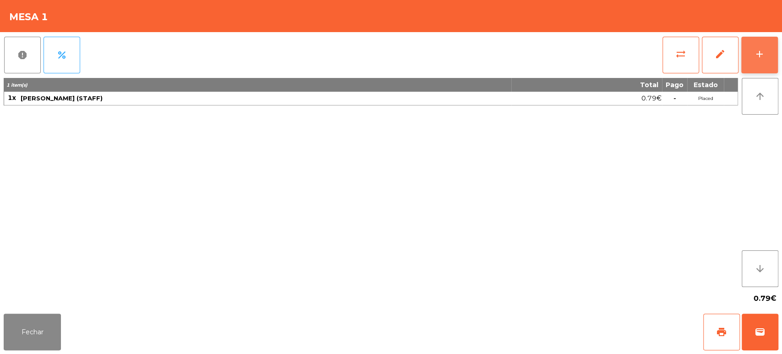
click at [753, 69] on button "add" at bounding box center [759, 55] width 37 height 37
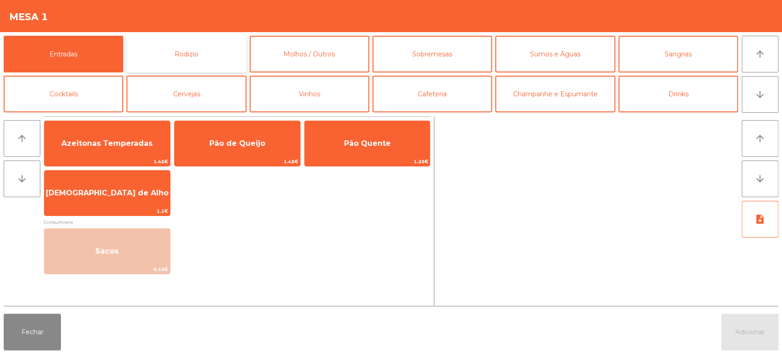
click at [185, 50] on button "Rodizio" at bounding box center [186, 54] width 120 height 37
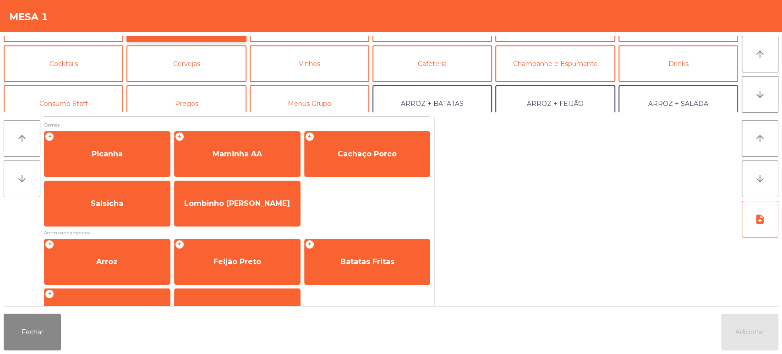
scroll to position [32, 0]
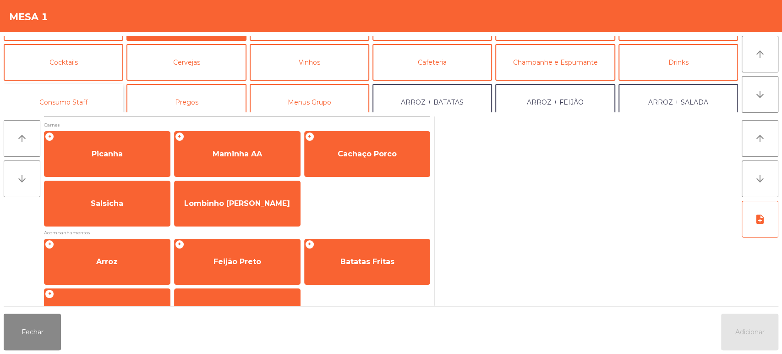
click at [105, 99] on button "Consumo Staff" at bounding box center [64, 102] width 120 height 37
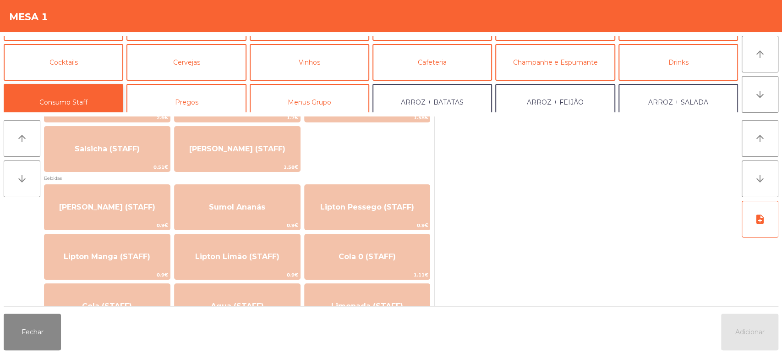
scroll to position [0, 0]
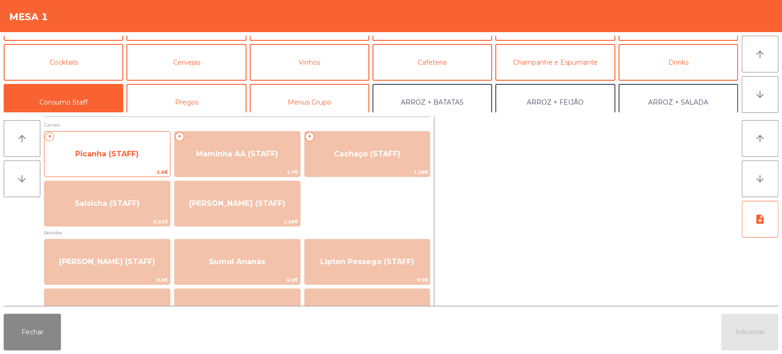
click at [119, 163] on span "Picanha (STAFF)" at bounding box center [107, 154] width 126 height 25
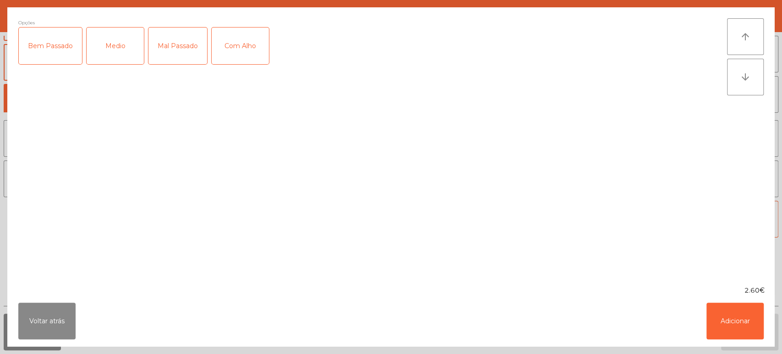
click at [191, 44] on div "Mal Passado" at bounding box center [177, 45] width 59 height 37
click at [237, 46] on div "Com Alho" at bounding box center [240, 45] width 57 height 37
click at [735, 320] on button "Adicionar" at bounding box center [735, 320] width 57 height 37
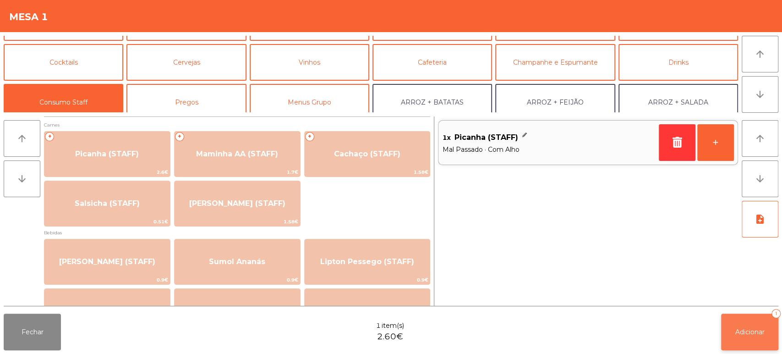
click at [739, 330] on span "Adicionar" at bounding box center [750, 332] width 29 height 8
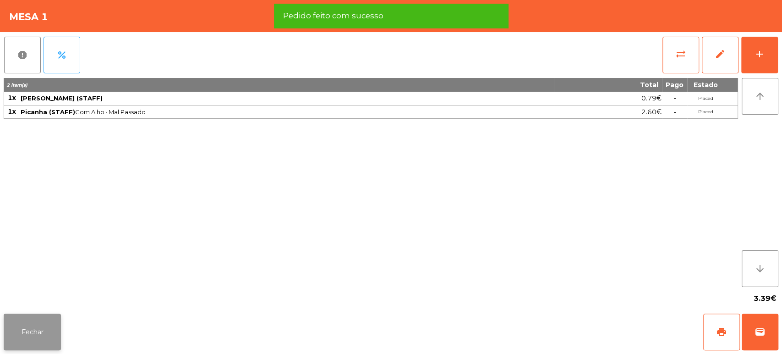
click at [33, 335] on button "Fechar" at bounding box center [32, 331] width 57 height 37
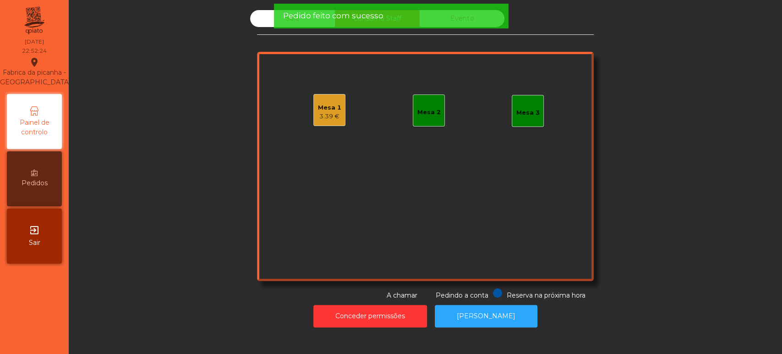
click at [183, 216] on div "Sala Consumo Staff Evento Mesa 1 3.39 € Mesa 2 Mesa 3 Reserva na próxima hora P…" at bounding box center [425, 155] width 689 height 290
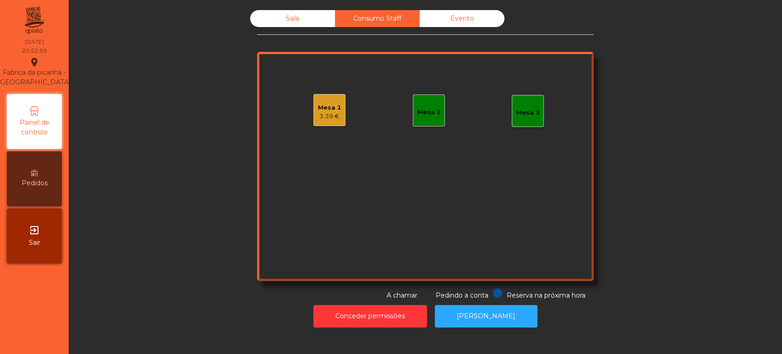
click at [339, 105] on div "Mesa 1 3.39 €" at bounding box center [329, 110] width 32 height 32
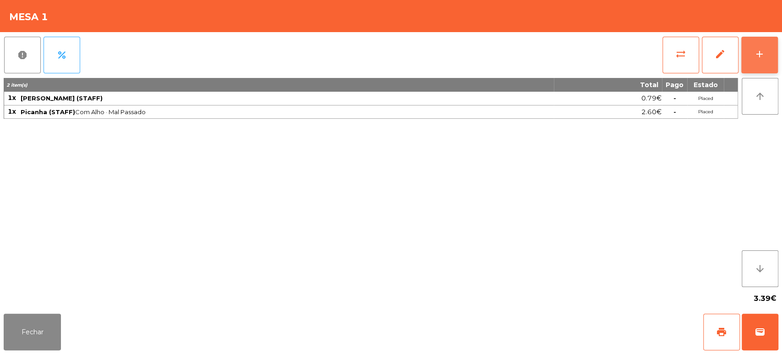
click at [768, 56] on button "add" at bounding box center [759, 55] width 37 height 37
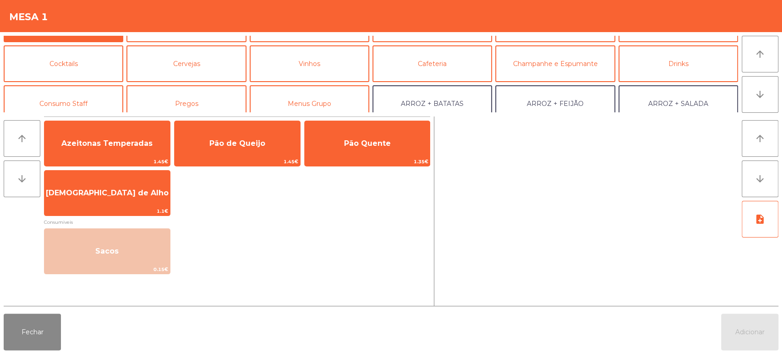
scroll to position [33, 0]
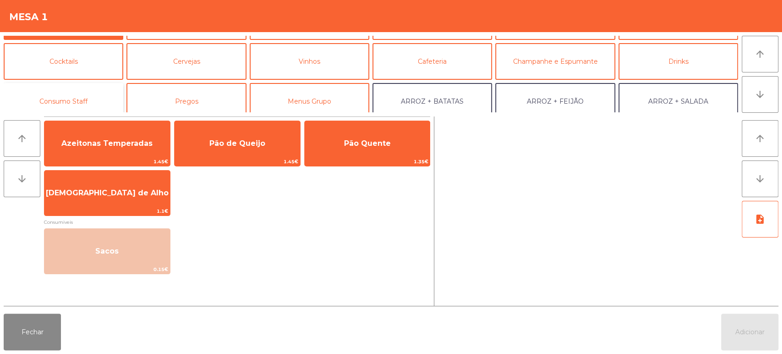
click at [90, 92] on button "Consumo Staff" at bounding box center [64, 101] width 120 height 37
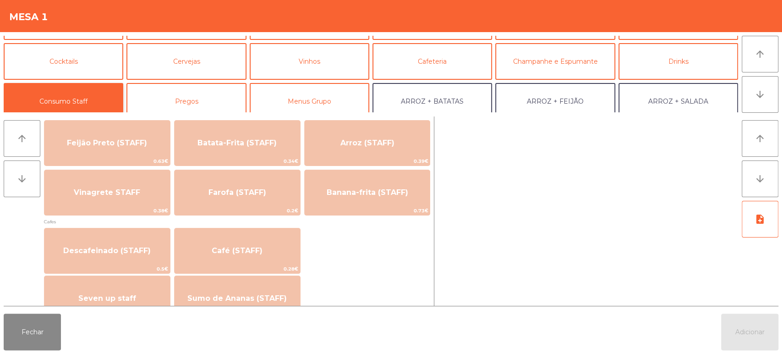
scroll to position [438, 0]
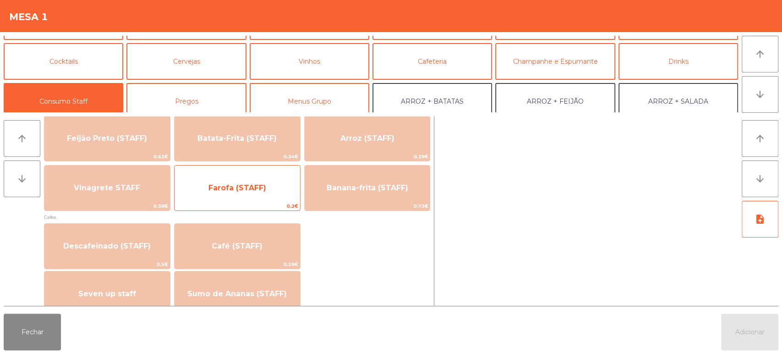
click at [275, 188] on span "Farofa (STAFF)" at bounding box center [238, 188] width 126 height 25
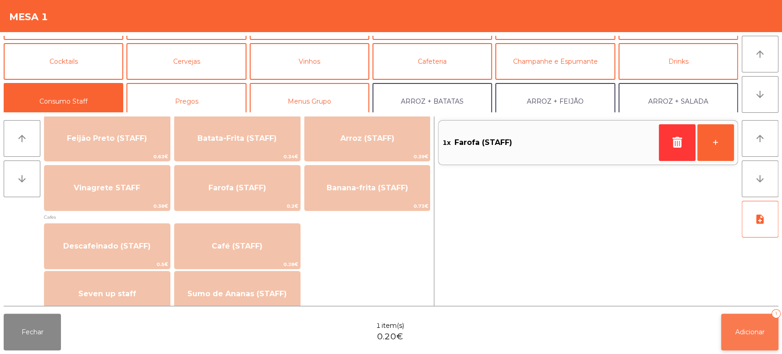
click at [744, 334] on span "Adicionar" at bounding box center [750, 332] width 29 height 8
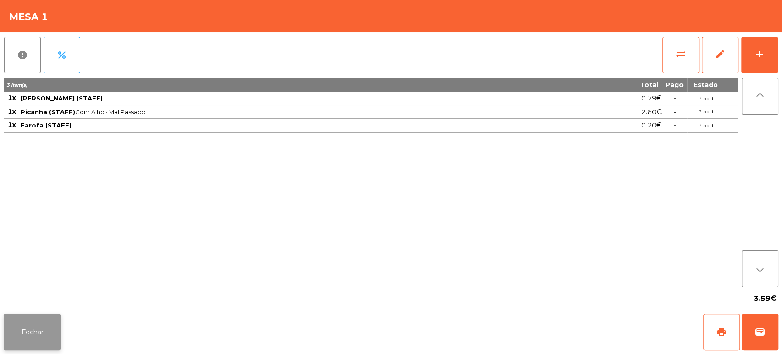
click at [28, 326] on button "Fechar" at bounding box center [32, 331] width 57 height 37
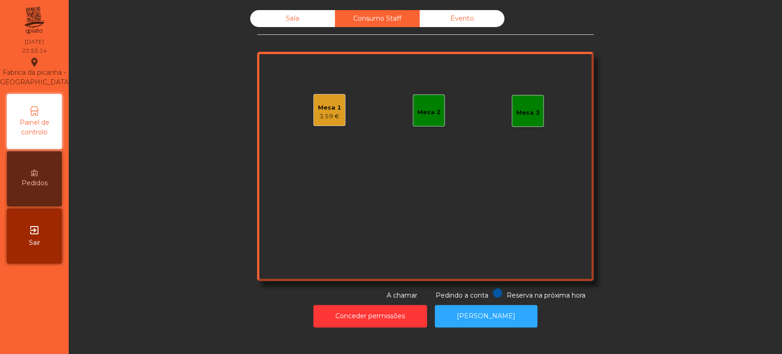
click at [413, 113] on div "Mesa 2" at bounding box center [429, 110] width 32 height 32
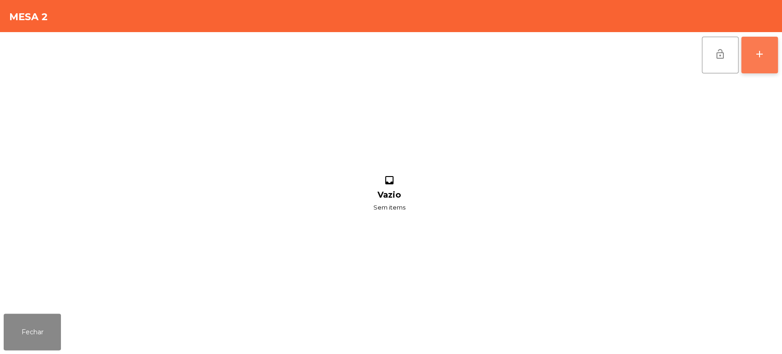
click at [745, 60] on button "add" at bounding box center [759, 55] width 37 height 37
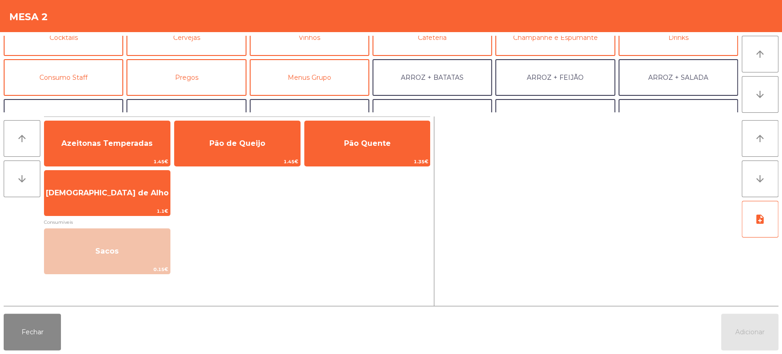
scroll to position [59, 0]
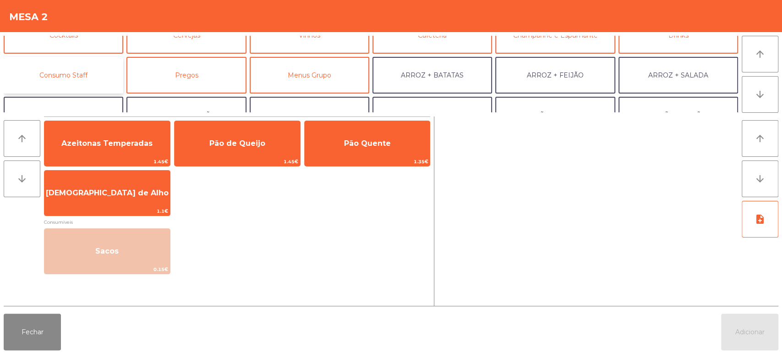
click at [89, 71] on button "Consumo Staff" at bounding box center [64, 75] width 120 height 37
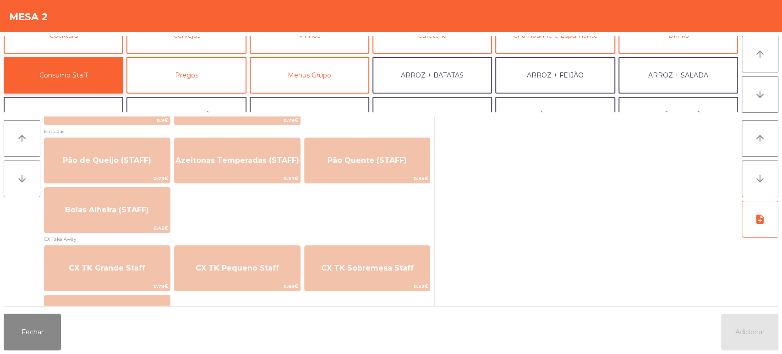
scroll to position [746, 0]
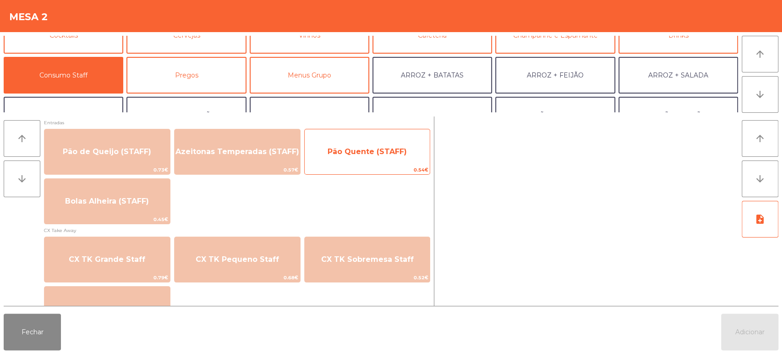
click at [353, 163] on span "Pão Quente (STAFF)" at bounding box center [368, 151] width 126 height 25
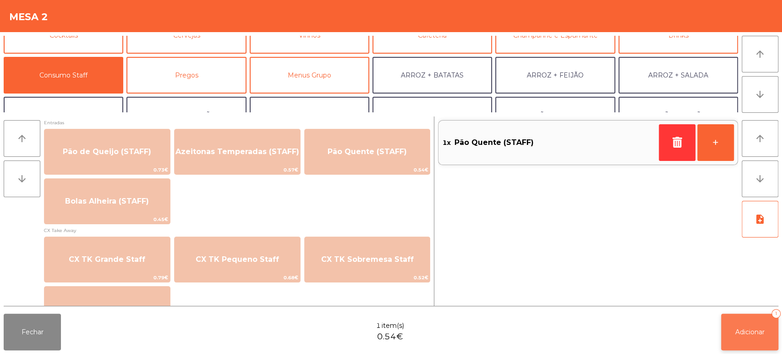
click at [752, 333] on span "Adicionar" at bounding box center [750, 332] width 29 height 8
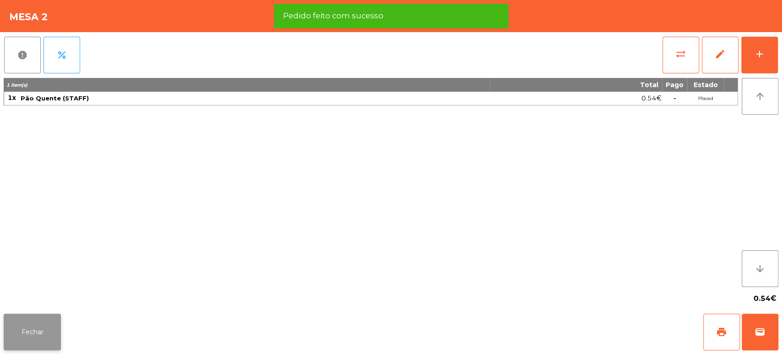
click at [42, 331] on button "Fechar" at bounding box center [32, 331] width 57 height 37
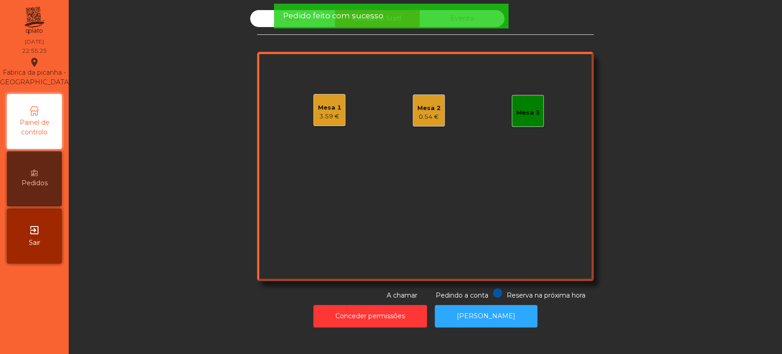
click at [256, 24] on div "Sala" at bounding box center [292, 18] width 85 height 17
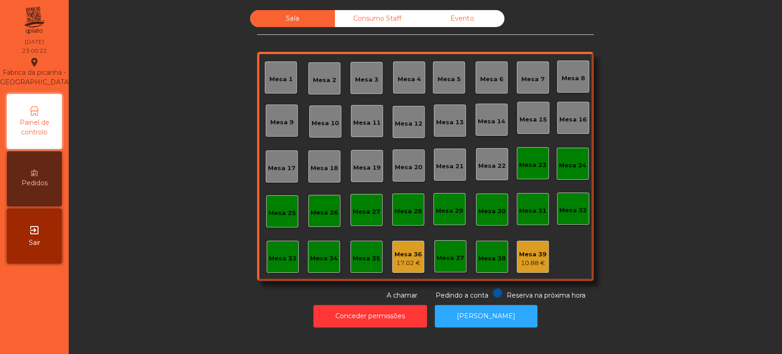
click at [371, 26] on div "Consumo Staff" at bounding box center [377, 18] width 85 height 17
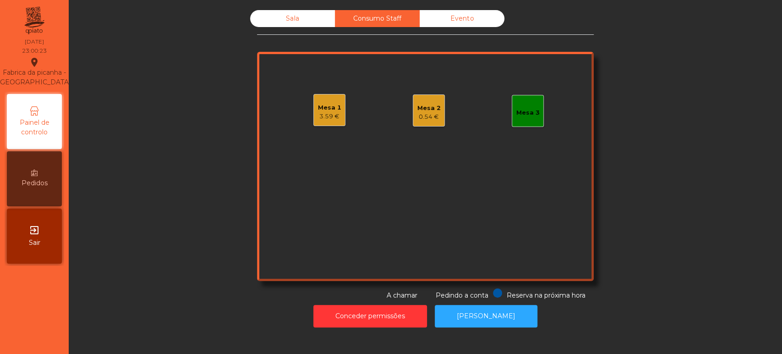
click at [332, 115] on div "3.59 €" at bounding box center [329, 116] width 23 height 9
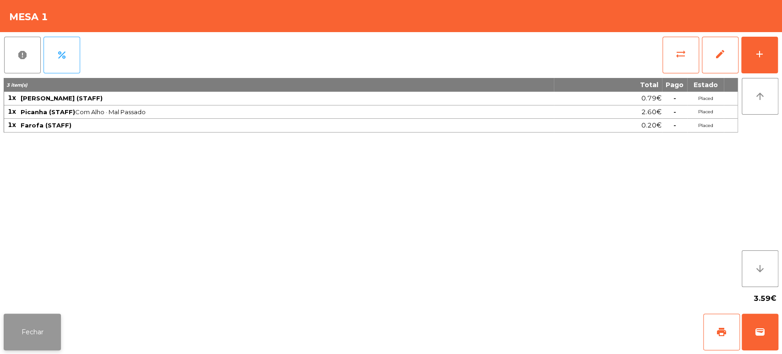
click at [6, 336] on button "Fechar" at bounding box center [32, 331] width 57 height 37
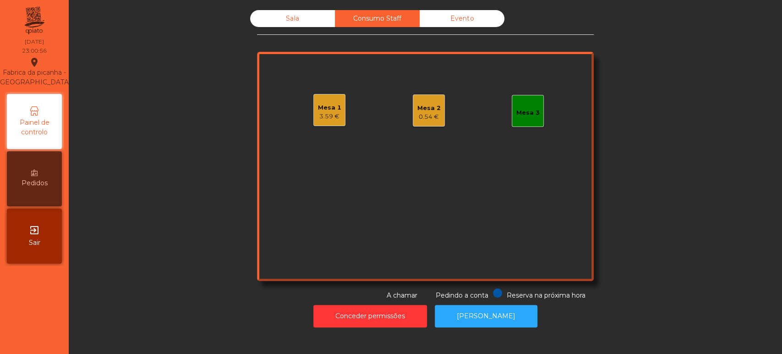
click at [484, 335] on div "Sala Consumo Staff Evento Mesa 1 3.59 € Mesa 2 0.54 € Mesa 3 Reserva na próxima…" at bounding box center [426, 177] width 714 height 354
click at [516, 314] on button "[PERSON_NAME]" at bounding box center [486, 316] width 103 height 22
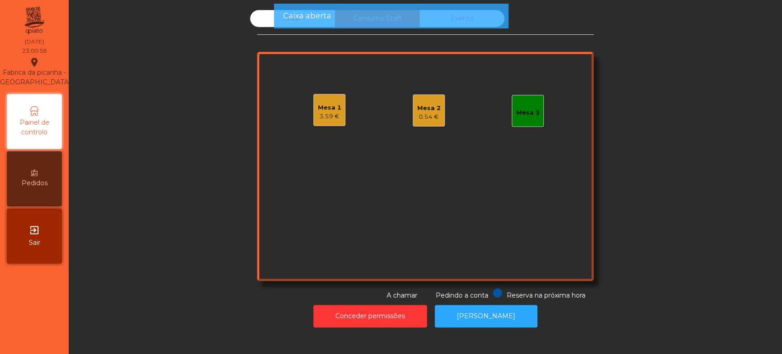
click at [329, 114] on div "3.59 €" at bounding box center [329, 116] width 23 height 9
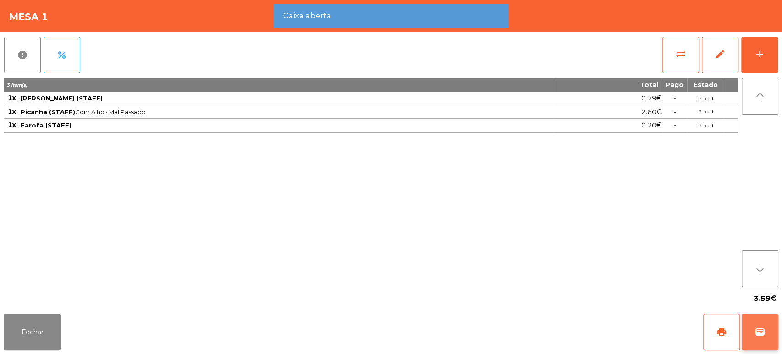
click at [759, 338] on button "wallet" at bounding box center [760, 331] width 37 height 37
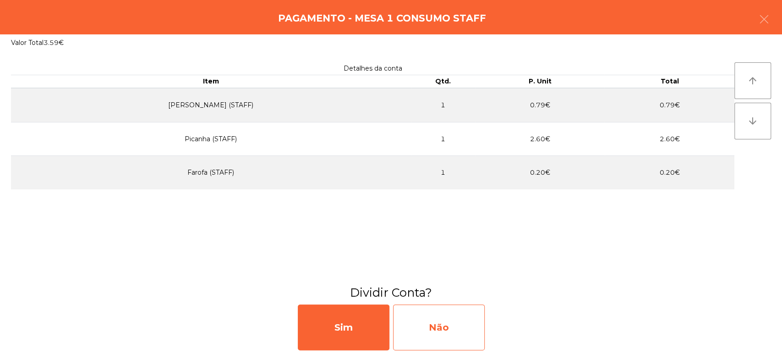
click at [436, 331] on div "Não" at bounding box center [439, 327] width 92 height 46
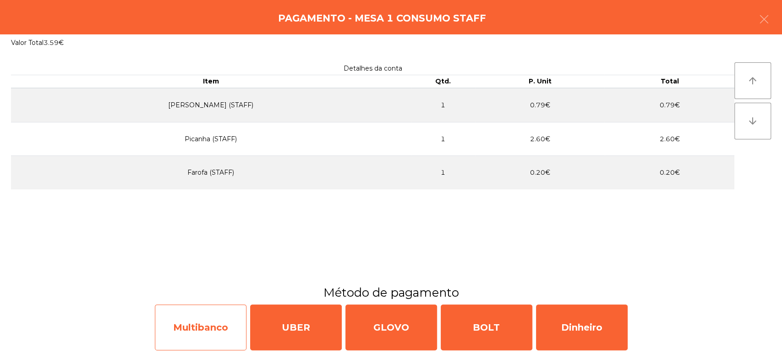
click at [213, 331] on div "Multibanco" at bounding box center [201, 327] width 92 height 46
select select "**"
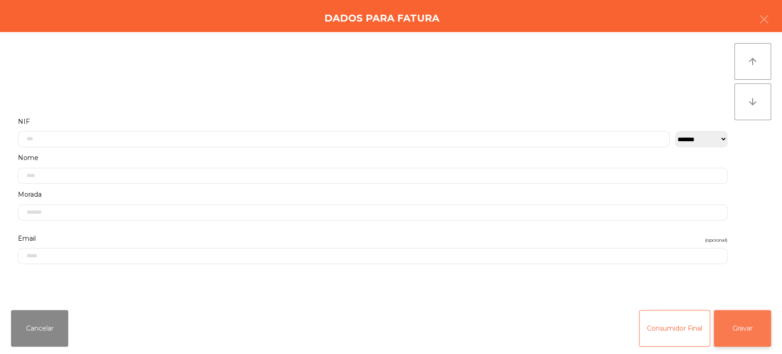
click at [769, 330] on button "Gravar" at bounding box center [742, 328] width 57 height 37
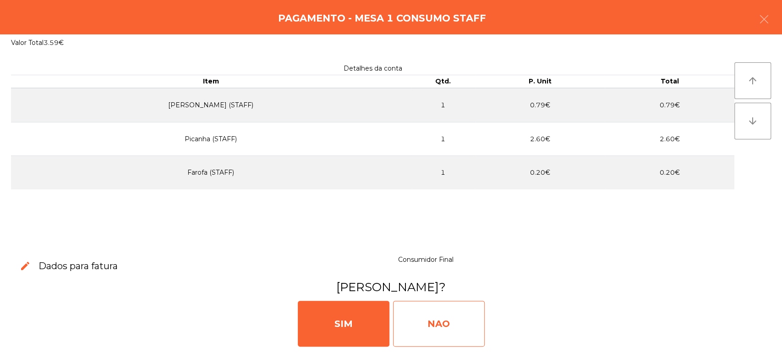
click at [450, 332] on div "NAO" at bounding box center [439, 324] width 92 height 46
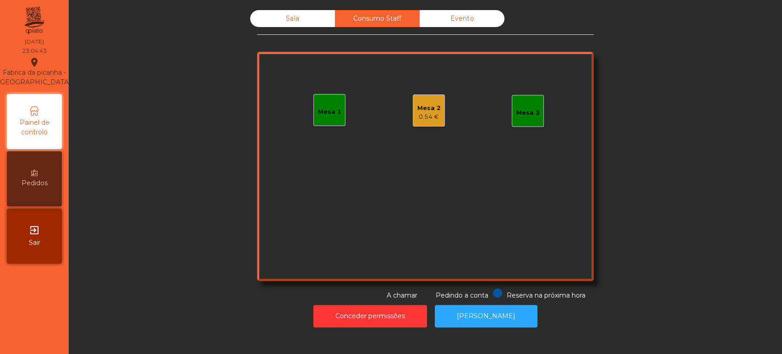
click at [429, 125] on div "Mesa 2 0.54 €" at bounding box center [429, 110] width 32 height 32
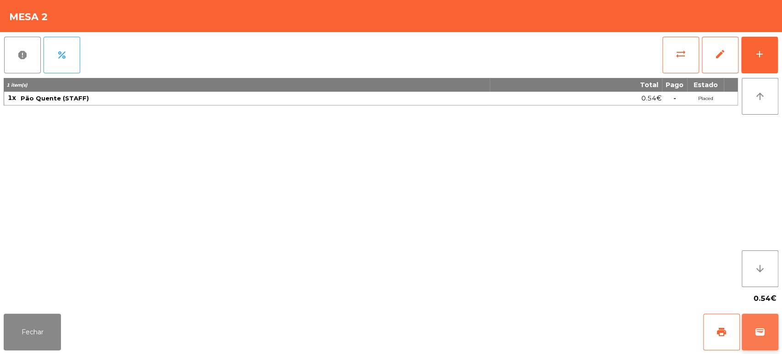
click at [770, 328] on button "wallet" at bounding box center [760, 331] width 37 height 37
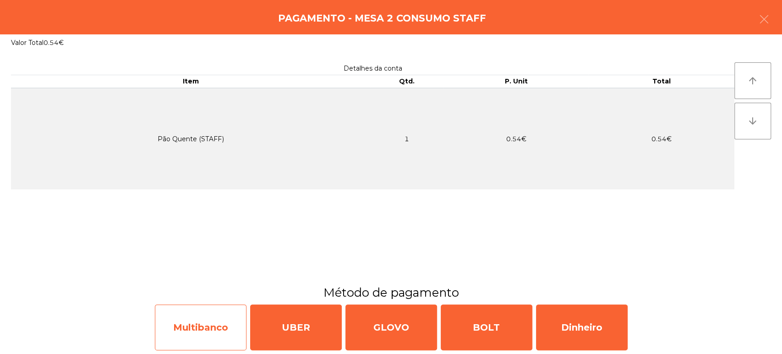
click at [200, 321] on div "Multibanco" at bounding box center [201, 327] width 92 height 46
select select "**"
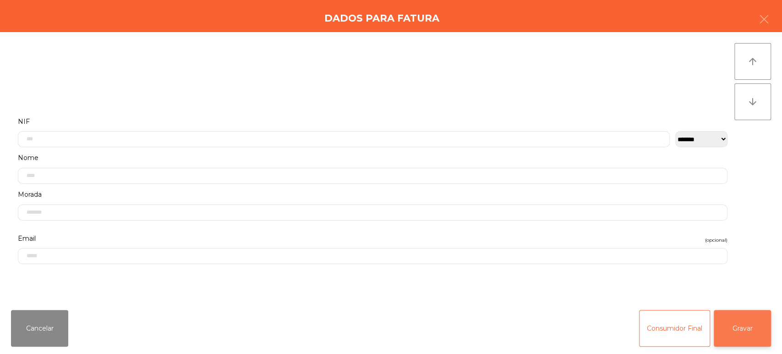
click at [759, 330] on button "Gravar" at bounding box center [742, 328] width 57 height 37
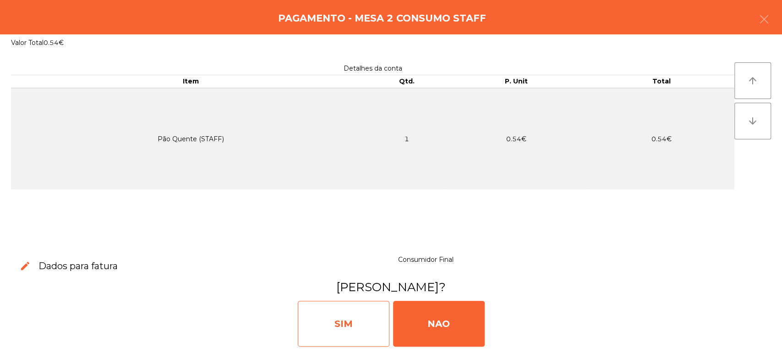
click at [323, 318] on div "SIM" at bounding box center [344, 324] width 92 height 46
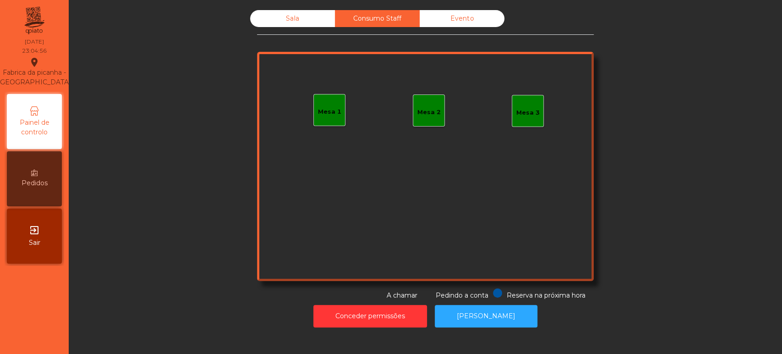
click at [290, 25] on div "Sala" at bounding box center [292, 18] width 85 height 17
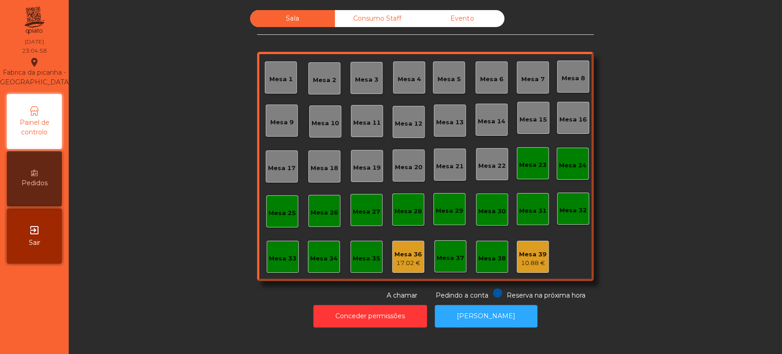
click at [414, 269] on div "Mesa 36 17.02 €" at bounding box center [408, 257] width 32 height 32
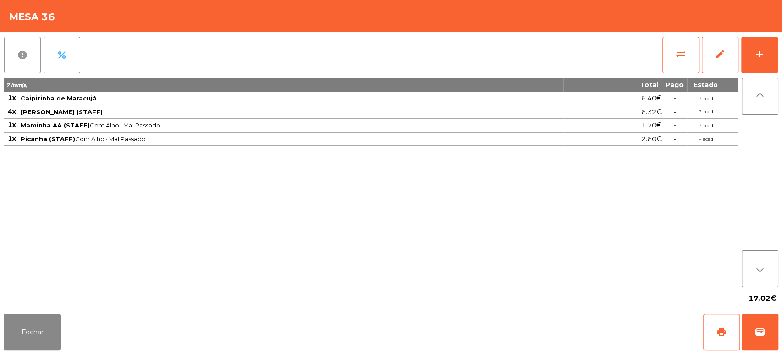
click at [24, 67] on button "report" at bounding box center [22, 55] width 37 height 37
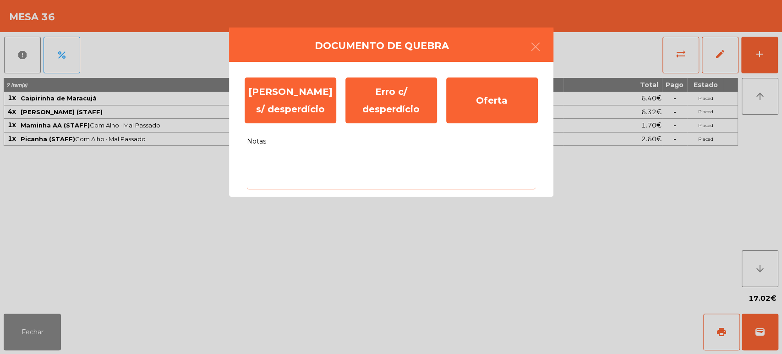
click at [334, 178] on textarea "Notas" at bounding box center [391, 170] width 289 height 38
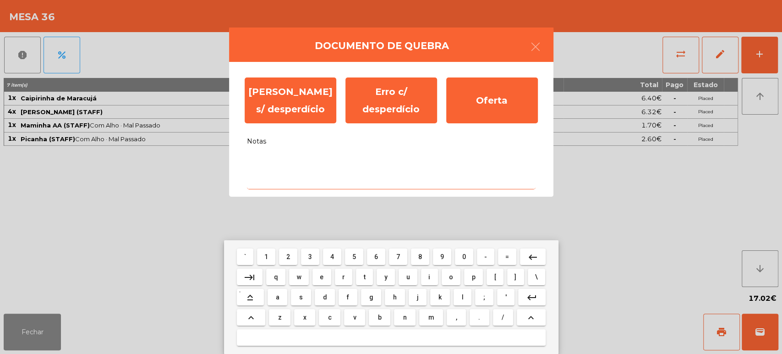
click at [278, 296] on span "a" at bounding box center [278, 296] width 4 height 7
click at [462, 297] on span "l" at bounding box center [462, 296] width 2 height 7
click at [429, 276] on span "i" at bounding box center [429, 276] width 2 height 7
type textarea "***"
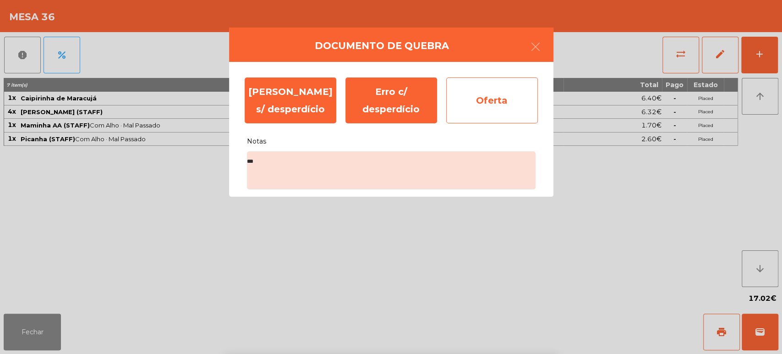
click at [504, 99] on div "Oferta" at bounding box center [492, 100] width 92 height 46
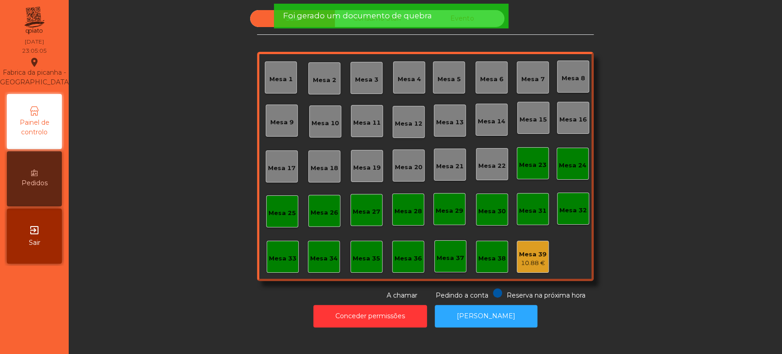
click at [526, 253] on div "Mesa 39" at bounding box center [532, 254] width 27 height 9
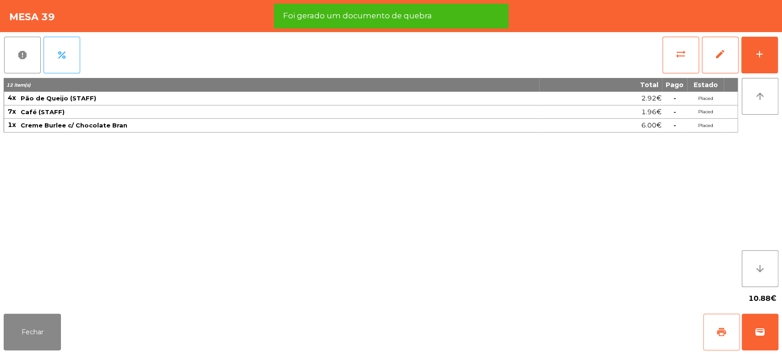
click at [714, 331] on button "print" at bounding box center [721, 331] width 37 height 37
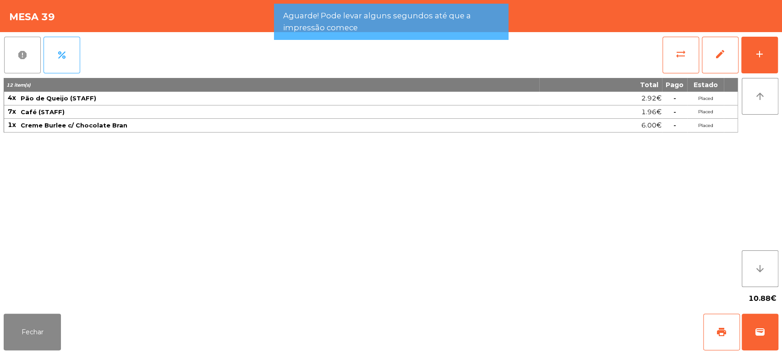
click at [26, 60] on span "report" at bounding box center [22, 54] width 11 height 11
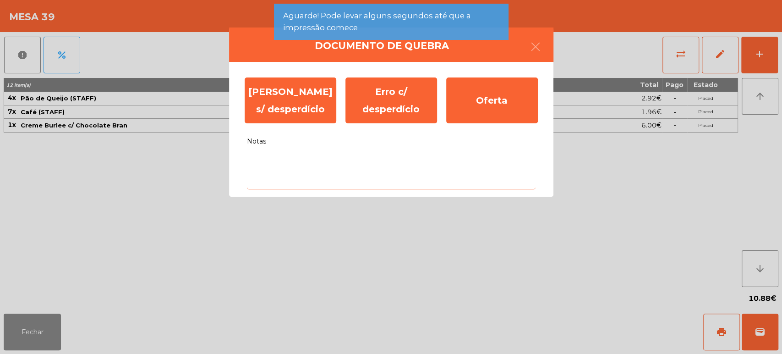
click at [360, 162] on textarea "Notas" at bounding box center [391, 170] width 289 height 38
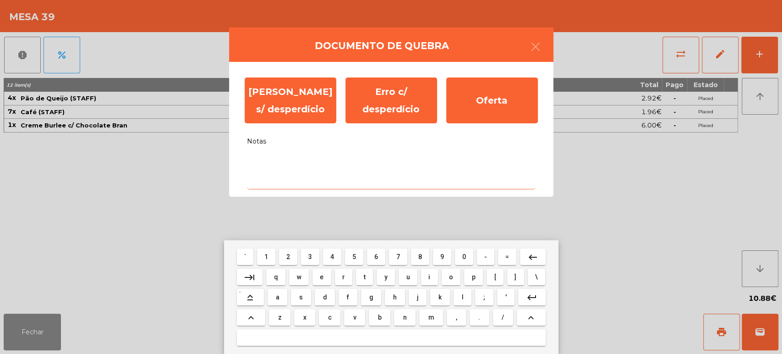
click at [284, 296] on button "a" at bounding box center [278, 297] width 20 height 16
click at [470, 301] on button "l" at bounding box center [463, 297] width 18 height 16
click at [429, 276] on span "i" at bounding box center [429, 276] width 2 height 7
click at [541, 254] on button "keyboard_backspace" at bounding box center [533, 256] width 26 height 16
click at [536, 257] on mat-icon "keyboard_backspace" at bounding box center [532, 257] width 11 height 11
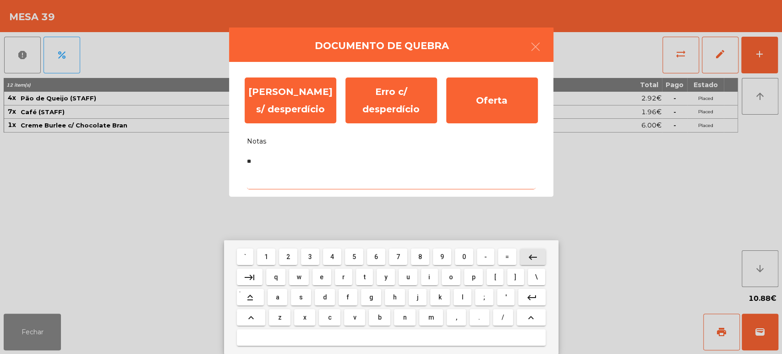
type textarea "*"
click at [538, 257] on mat-icon "keyboard_backspace" at bounding box center [532, 257] width 11 height 11
click at [532, 253] on mat-icon "keyboard_backspace" at bounding box center [532, 257] width 11 height 11
click at [451, 276] on span "o" at bounding box center [451, 276] width 4 height 7
click at [348, 297] on span "f" at bounding box center [348, 296] width 2 height 7
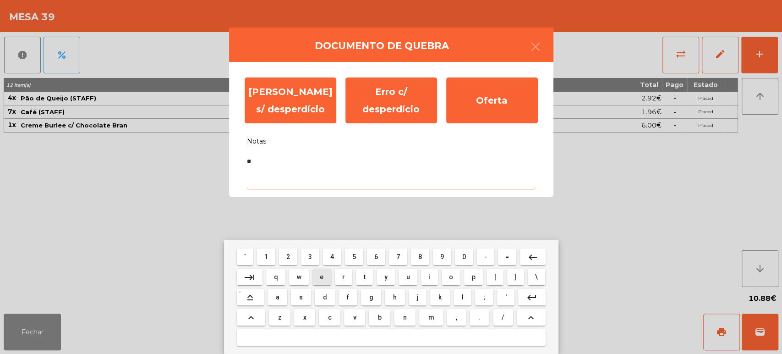
click at [322, 277] on span "e" at bounding box center [322, 276] width 4 height 7
click at [344, 278] on span "r" at bounding box center [343, 276] width 3 height 7
type textarea "****"
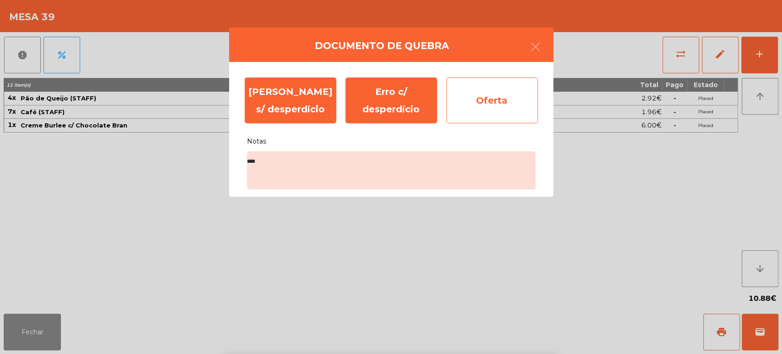
click at [489, 95] on div "Oferta" at bounding box center [492, 100] width 92 height 46
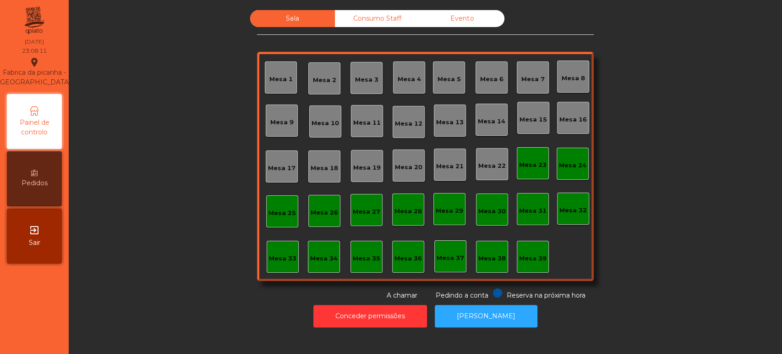
click at [357, 16] on div "Consumo Staff" at bounding box center [377, 18] width 85 height 17
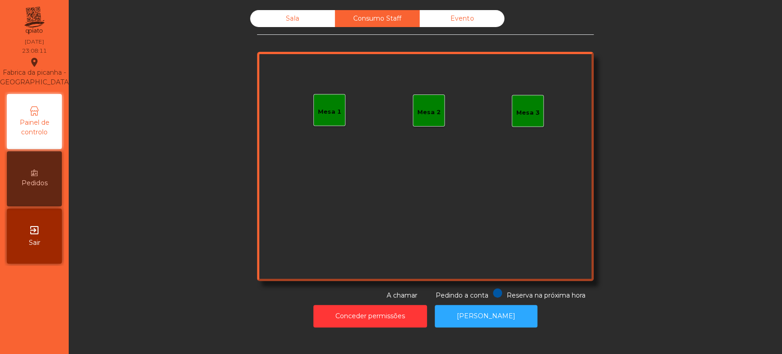
click at [462, 18] on div "Evento" at bounding box center [462, 18] width 85 height 17
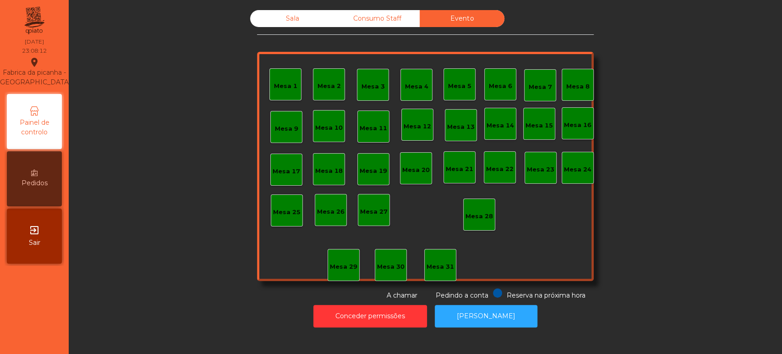
click at [272, 25] on div "Sala" at bounding box center [292, 18] width 85 height 17
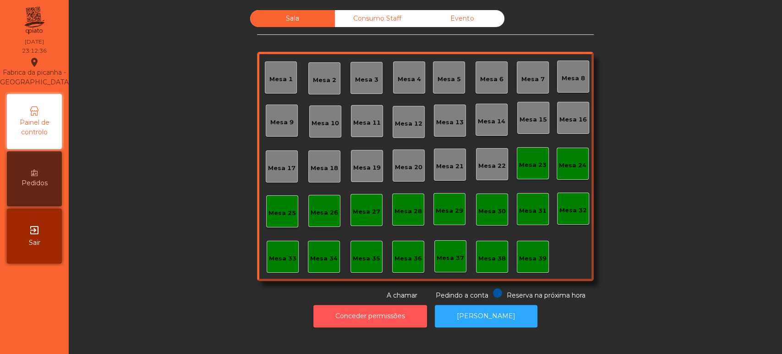
click at [370, 307] on button "Conceder permissões" at bounding box center [370, 316] width 114 height 22
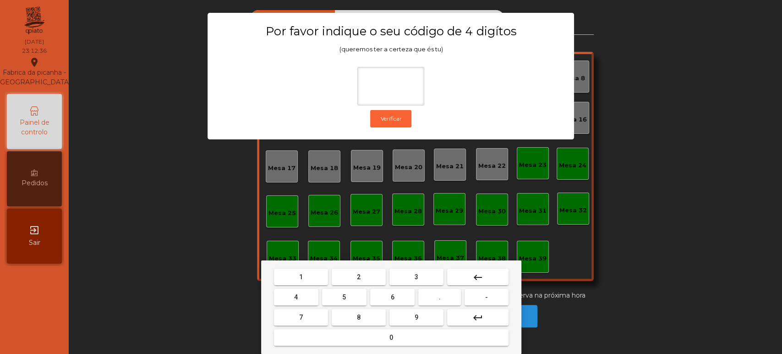
click at [301, 276] on span "1" at bounding box center [301, 276] width 4 height 7
click at [416, 276] on span "3" at bounding box center [417, 276] width 4 height 7
click at [342, 299] on span "5" at bounding box center [344, 296] width 4 height 7
click at [382, 335] on button "0" at bounding box center [391, 337] width 235 height 16
type input "****"
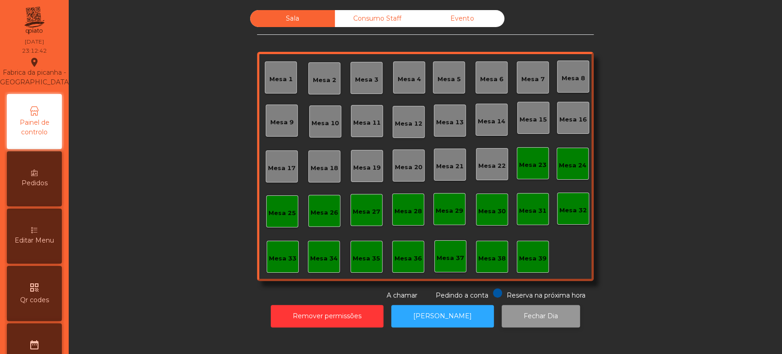
click at [533, 325] on button "Fechar Dia" at bounding box center [541, 316] width 78 height 22
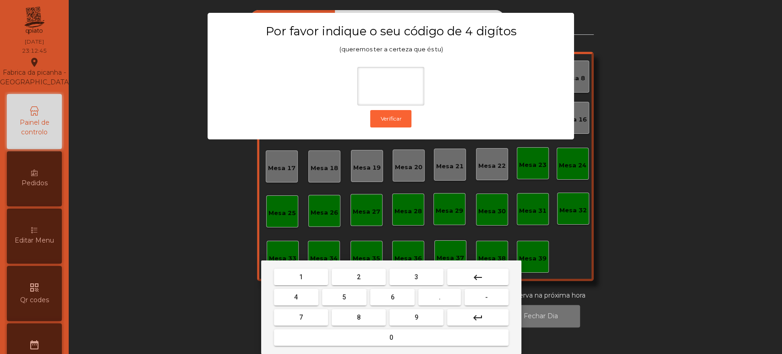
click at [311, 276] on button "1" at bounding box center [301, 277] width 54 height 16
click at [416, 276] on span "3" at bounding box center [417, 276] width 4 height 7
click at [344, 297] on span "5" at bounding box center [344, 296] width 4 height 7
click at [385, 339] on button "0" at bounding box center [391, 337] width 235 height 16
type input "****"
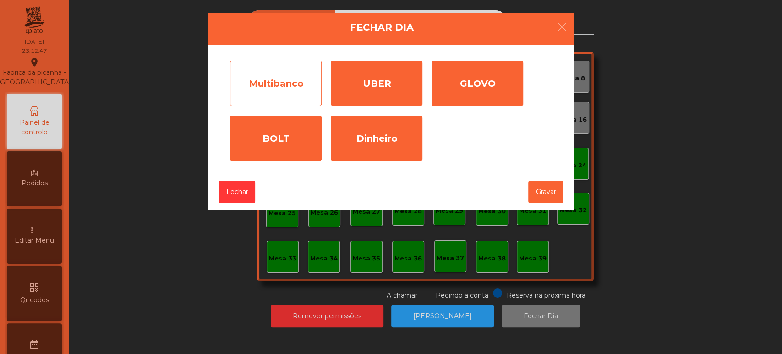
click at [280, 77] on div "Multibanco" at bounding box center [276, 83] width 92 height 46
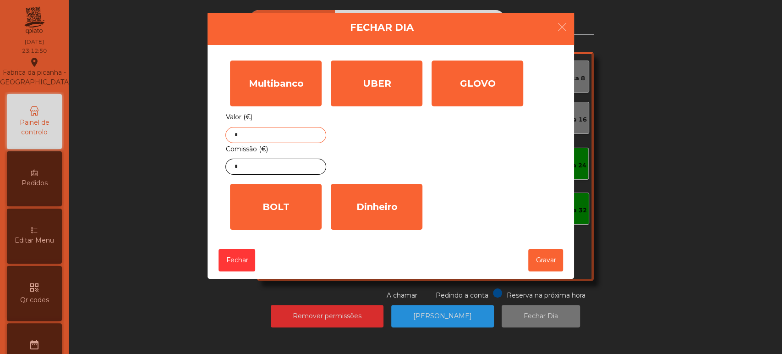
click at [280, 136] on input "*" at bounding box center [275, 135] width 101 height 16
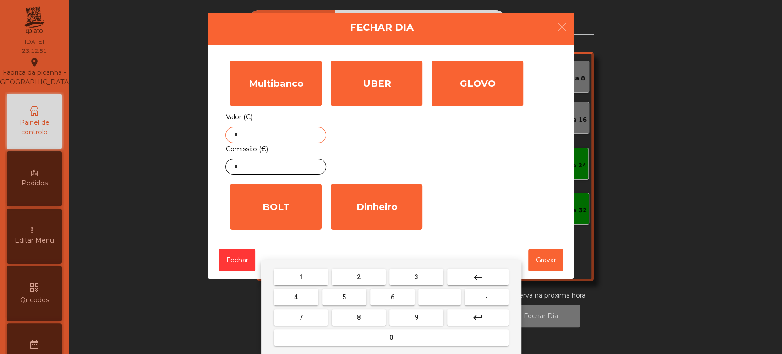
click at [479, 276] on mat-icon "keyboard_backspace" at bounding box center [477, 277] width 11 height 11
click at [306, 277] on button "1" at bounding box center [301, 277] width 54 height 16
click at [372, 341] on button "0" at bounding box center [391, 337] width 235 height 16
click at [313, 315] on button "7" at bounding box center [301, 317] width 54 height 16
click at [337, 291] on button "5" at bounding box center [344, 297] width 44 height 16
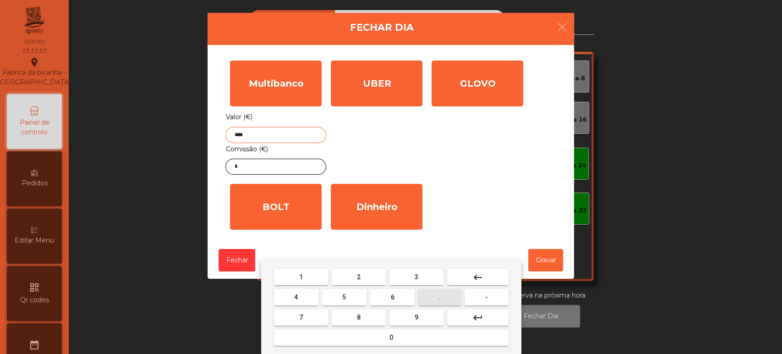
click at [434, 297] on button "." at bounding box center [439, 297] width 43 height 16
click at [296, 297] on span "4" at bounding box center [296, 296] width 4 height 7
click at [366, 317] on button "8" at bounding box center [359, 317] width 54 height 16
type input "*******"
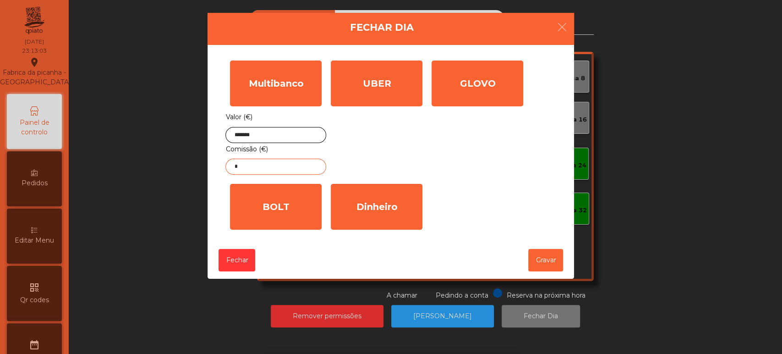
click at [285, 166] on input "*" at bounding box center [275, 167] width 101 height 16
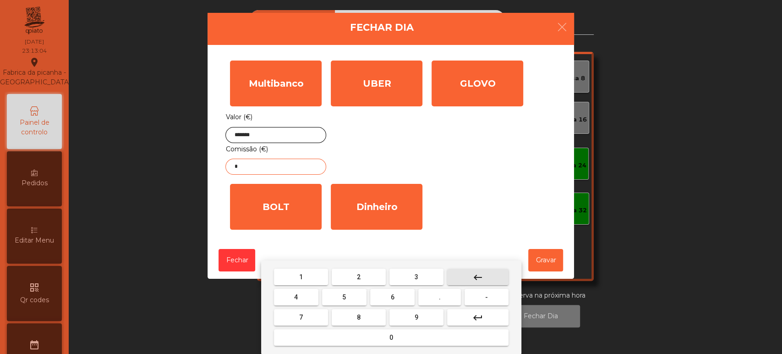
click at [484, 274] on button "keyboard_backspace" at bounding box center [477, 277] width 61 height 16
click at [345, 295] on span "5" at bounding box center [344, 296] width 4 height 7
click at [440, 296] on span "." at bounding box center [440, 296] width 2 height 7
click at [307, 294] on button "4" at bounding box center [296, 297] width 44 height 16
click at [307, 317] on button "7" at bounding box center [301, 317] width 54 height 16
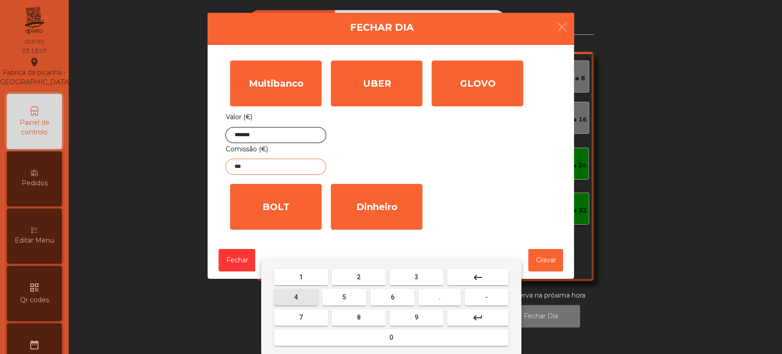
type input "****"
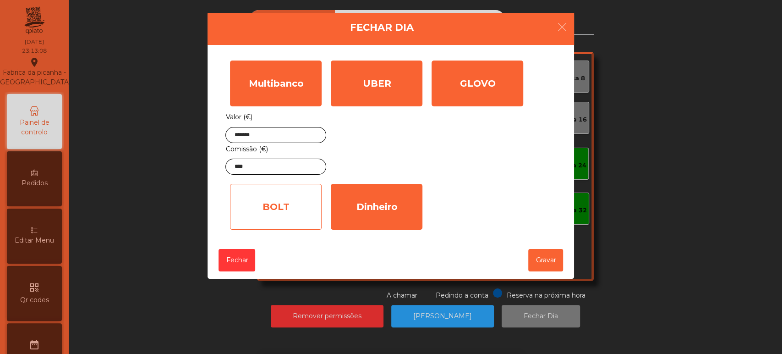
click at [275, 219] on div "BOLT" at bounding box center [276, 207] width 92 height 46
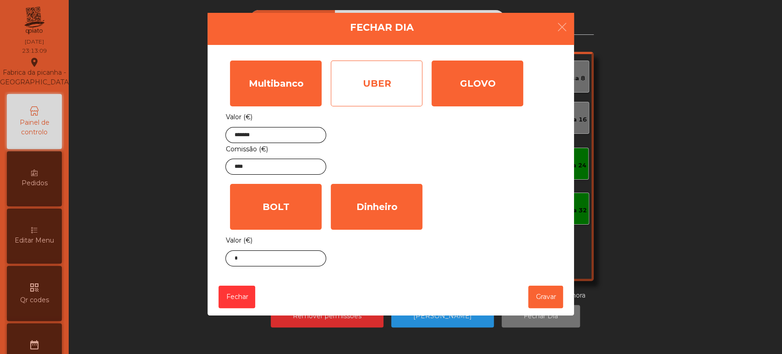
click at [373, 84] on div "UBER" at bounding box center [377, 83] width 92 height 46
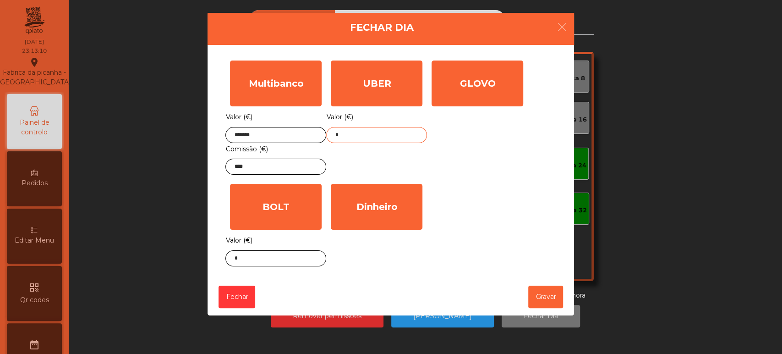
click at [378, 136] on input "*" at bounding box center [376, 135] width 101 height 16
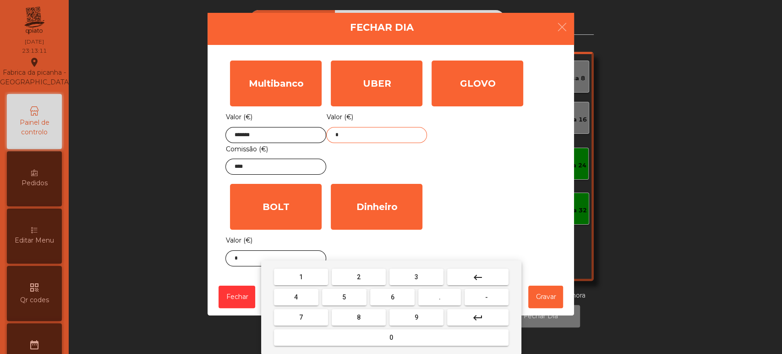
click at [488, 272] on button "keyboard_backspace" at bounding box center [477, 277] width 61 height 16
click at [407, 319] on button "9" at bounding box center [417, 317] width 54 height 16
click at [393, 296] on span "6" at bounding box center [393, 296] width 4 height 7
click at [427, 298] on button "." at bounding box center [439, 297] width 43 height 16
click at [352, 295] on button "5" at bounding box center [344, 297] width 44 height 16
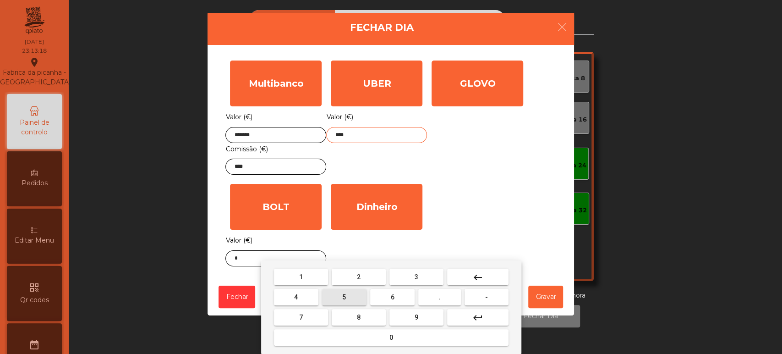
click at [315, 324] on button "7" at bounding box center [301, 317] width 54 height 16
type input "*****"
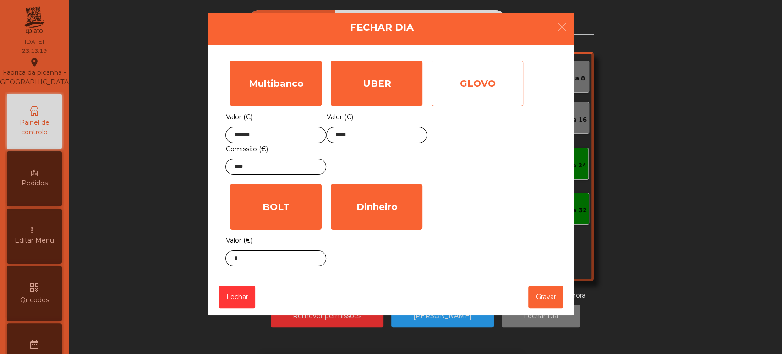
click at [467, 85] on div "GLOVO" at bounding box center [478, 83] width 92 height 46
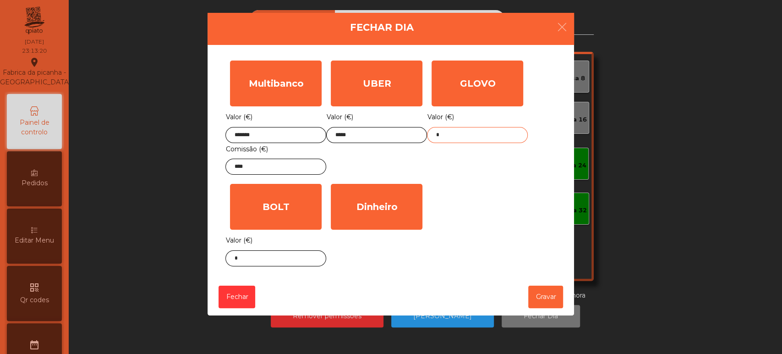
click at [465, 135] on input "*" at bounding box center [477, 135] width 101 height 16
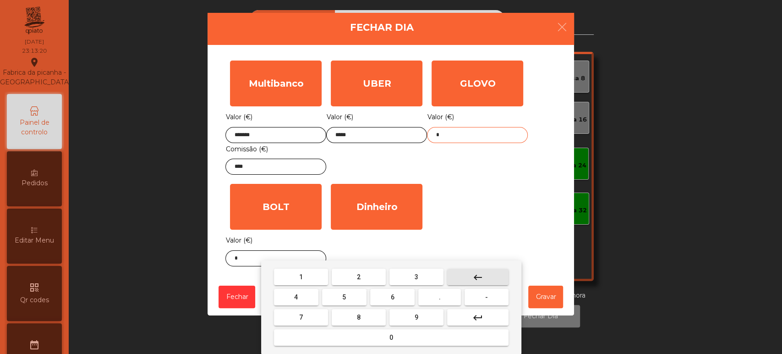
click at [484, 271] on button "keyboard_backspace" at bounding box center [477, 277] width 61 height 16
click at [300, 318] on span "7" at bounding box center [301, 316] width 4 height 7
click at [312, 312] on button "7" at bounding box center [301, 317] width 54 height 16
click at [440, 297] on span "." at bounding box center [440, 296] width 2 height 7
click at [373, 315] on button "8" at bounding box center [359, 317] width 54 height 16
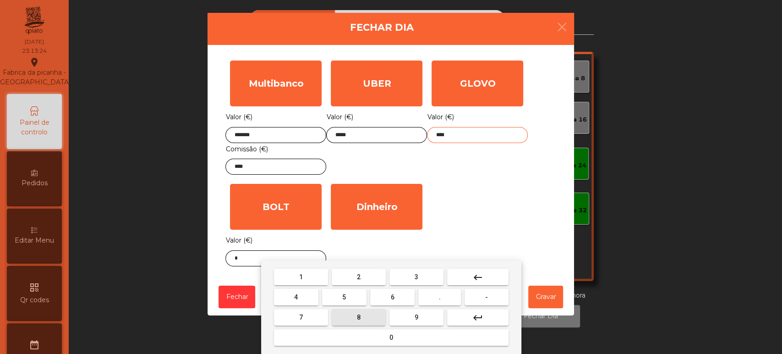
click at [344, 297] on span "5" at bounding box center [344, 296] width 4 height 7
click at [301, 277] on span "1" at bounding box center [301, 276] width 4 height 7
click at [367, 324] on button "8" at bounding box center [359, 317] width 54 height 16
click at [485, 276] on button "keyboard_backspace" at bounding box center [477, 277] width 61 height 16
click at [484, 276] on button "keyboard_backspace" at bounding box center [477, 277] width 61 height 16
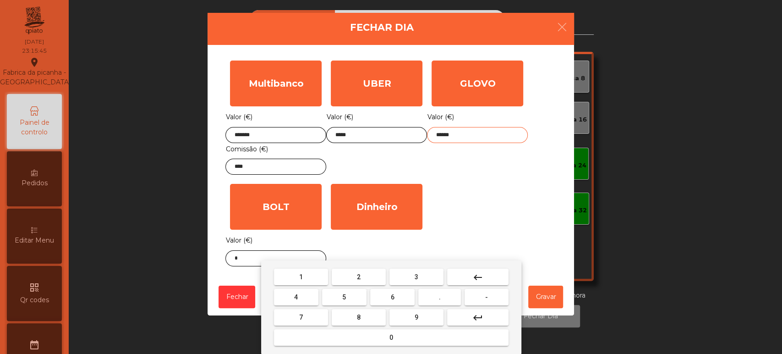
type input "*****"
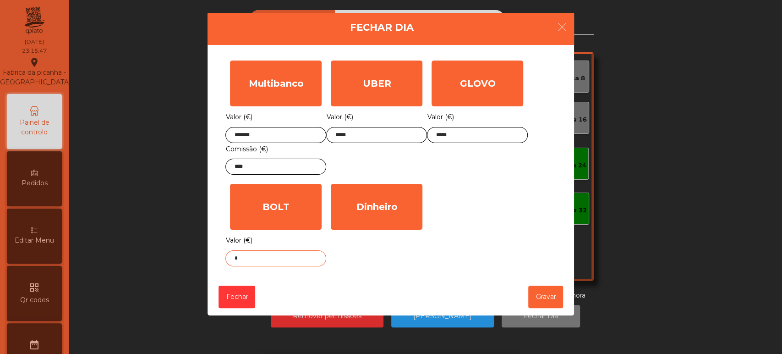
click at [306, 259] on input "*" at bounding box center [275, 258] width 101 height 16
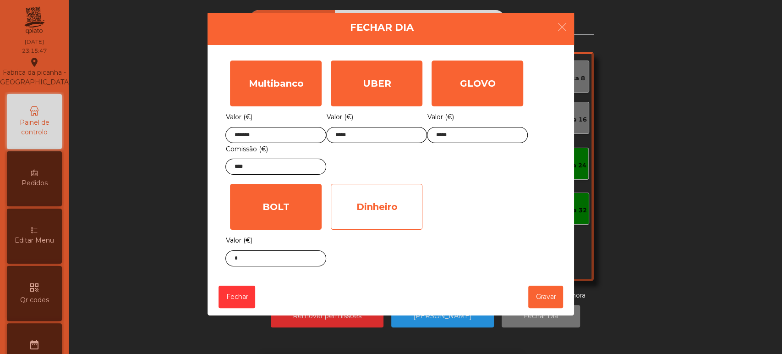
click at [378, 212] on div "Dinheiro" at bounding box center [377, 207] width 92 height 46
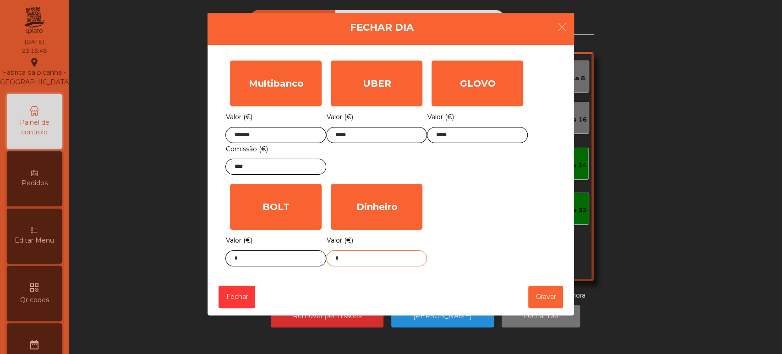
click at [386, 257] on input "*" at bounding box center [376, 258] width 101 height 16
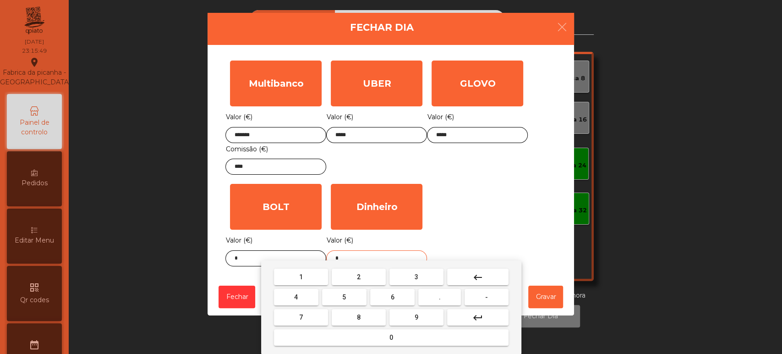
click at [485, 279] on button "keyboard_backspace" at bounding box center [477, 277] width 61 height 16
click at [300, 273] on span "1" at bounding box center [301, 276] width 4 height 7
click at [369, 313] on button "8" at bounding box center [359, 317] width 54 height 16
click at [416, 317] on span "9" at bounding box center [417, 316] width 4 height 7
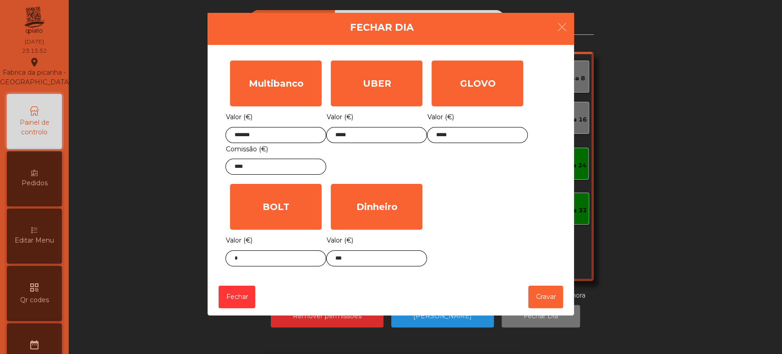
click at [469, 222] on div "Multibanco Valor (€) ******* Comissão (€) **** UBER Valor (€) ***** GLOVO Valor…" at bounding box center [390, 163] width 331 height 215
click at [373, 257] on input "***" at bounding box center [376, 258] width 101 height 16
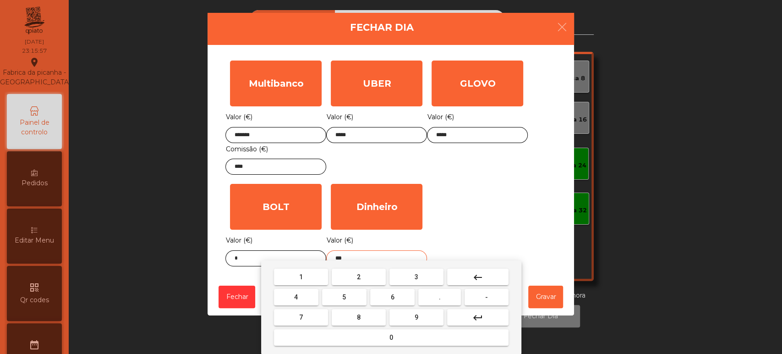
click at [445, 297] on button "." at bounding box center [439, 297] width 43 height 16
click at [409, 337] on button "0" at bounding box center [391, 337] width 235 height 16
click at [406, 334] on button "0" at bounding box center [391, 337] width 235 height 16
type input "******"
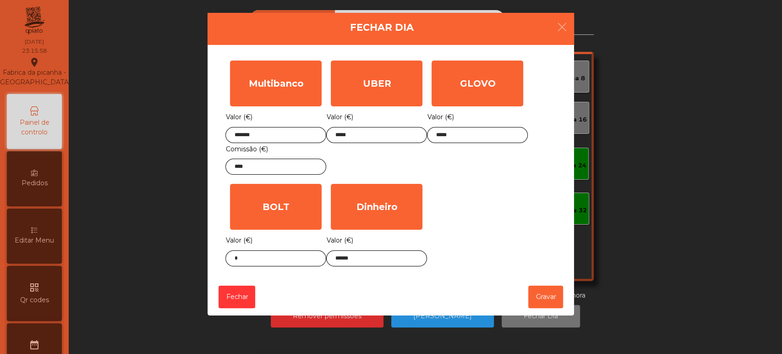
click at [462, 211] on div "Multibanco Valor (€) ******* Comissão (€) **** UBER Valor (€) ***** GLOVO Valor…" at bounding box center [390, 163] width 331 height 215
click at [546, 297] on button "Gravar" at bounding box center [545, 296] width 35 height 22
